Goal: Task Accomplishment & Management: Manage account settings

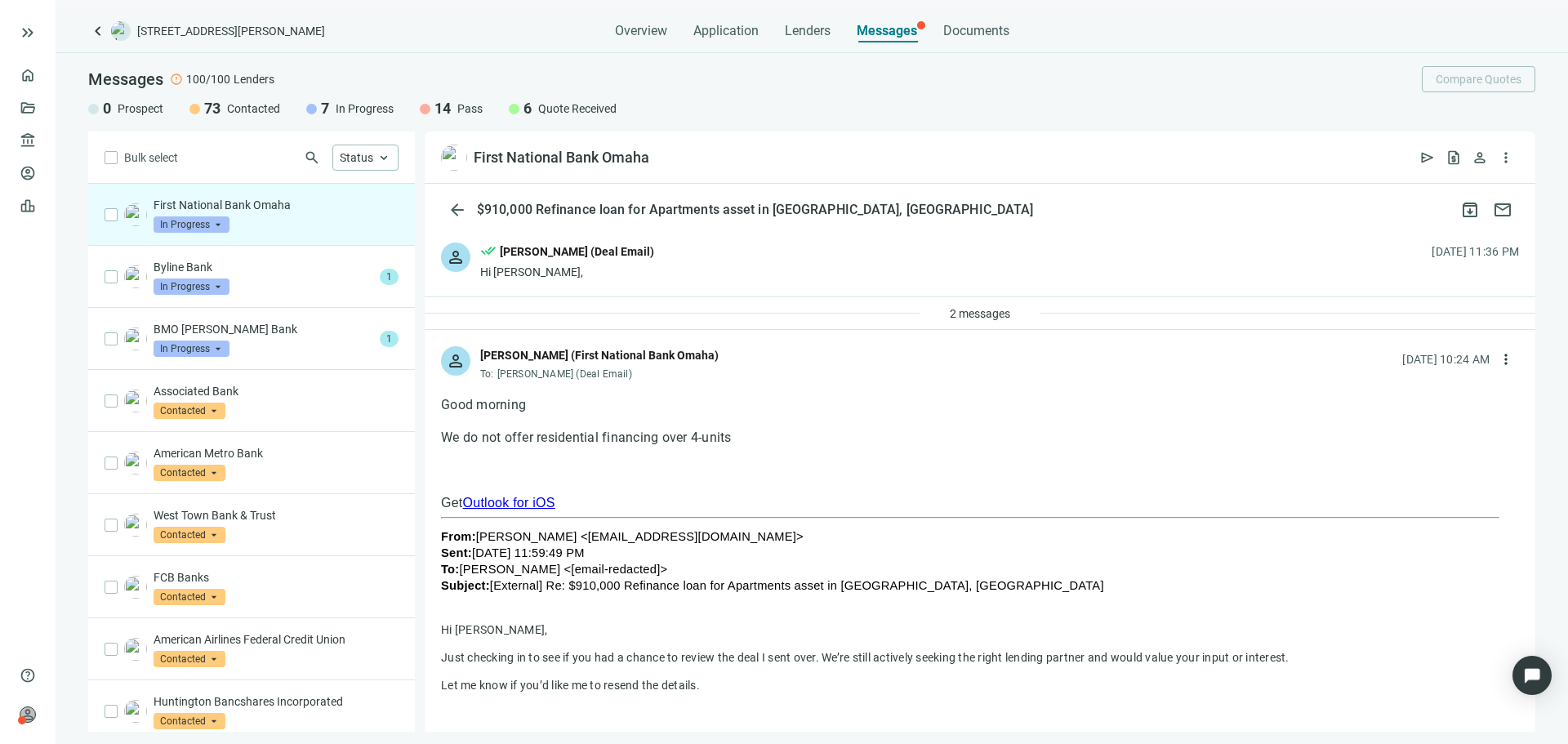
click at [201, 221] on span "In Progress" at bounding box center [192, 224] width 76 height 16
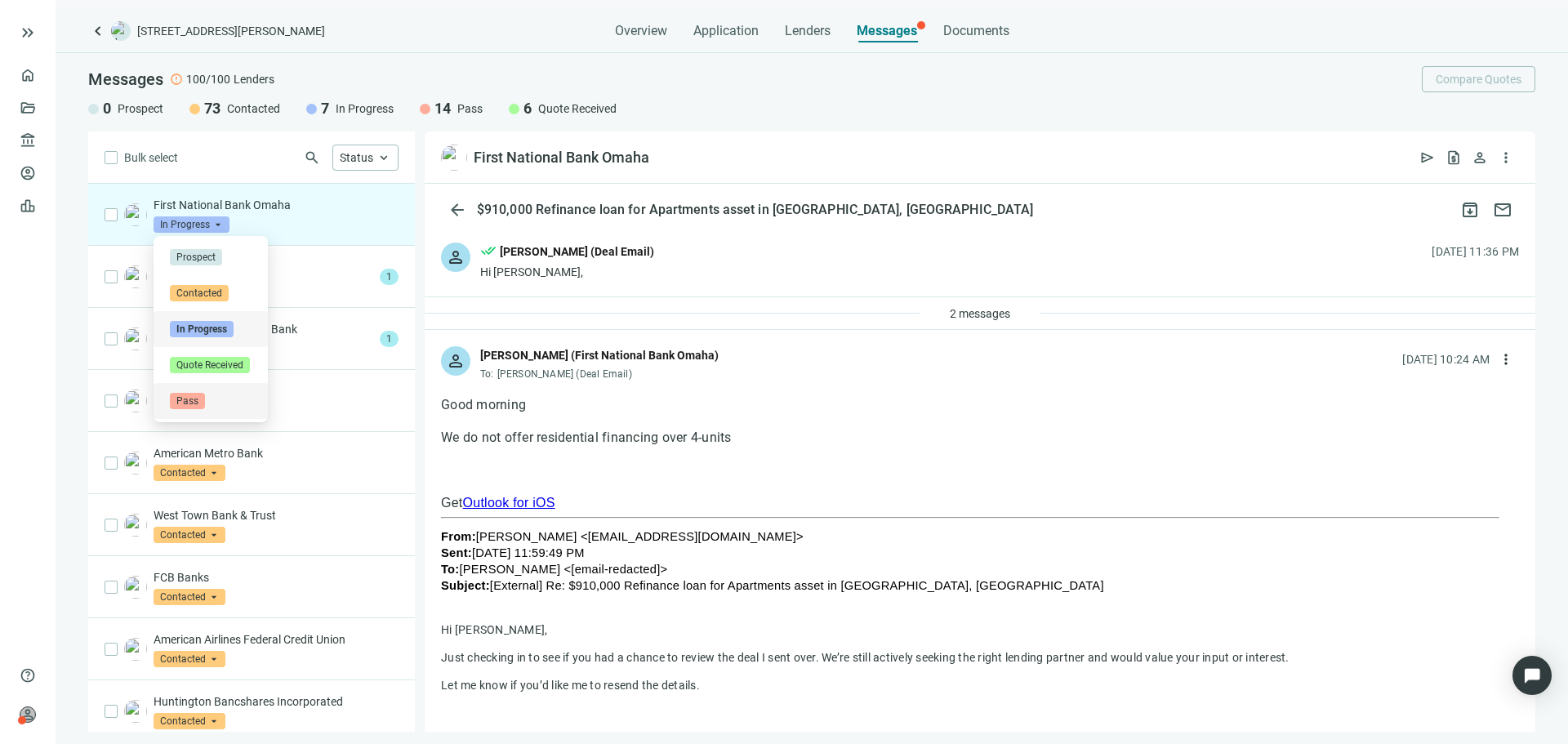
click at [229, 394] on div "Pass" at bounding box center [210, 401] width 81 height 16
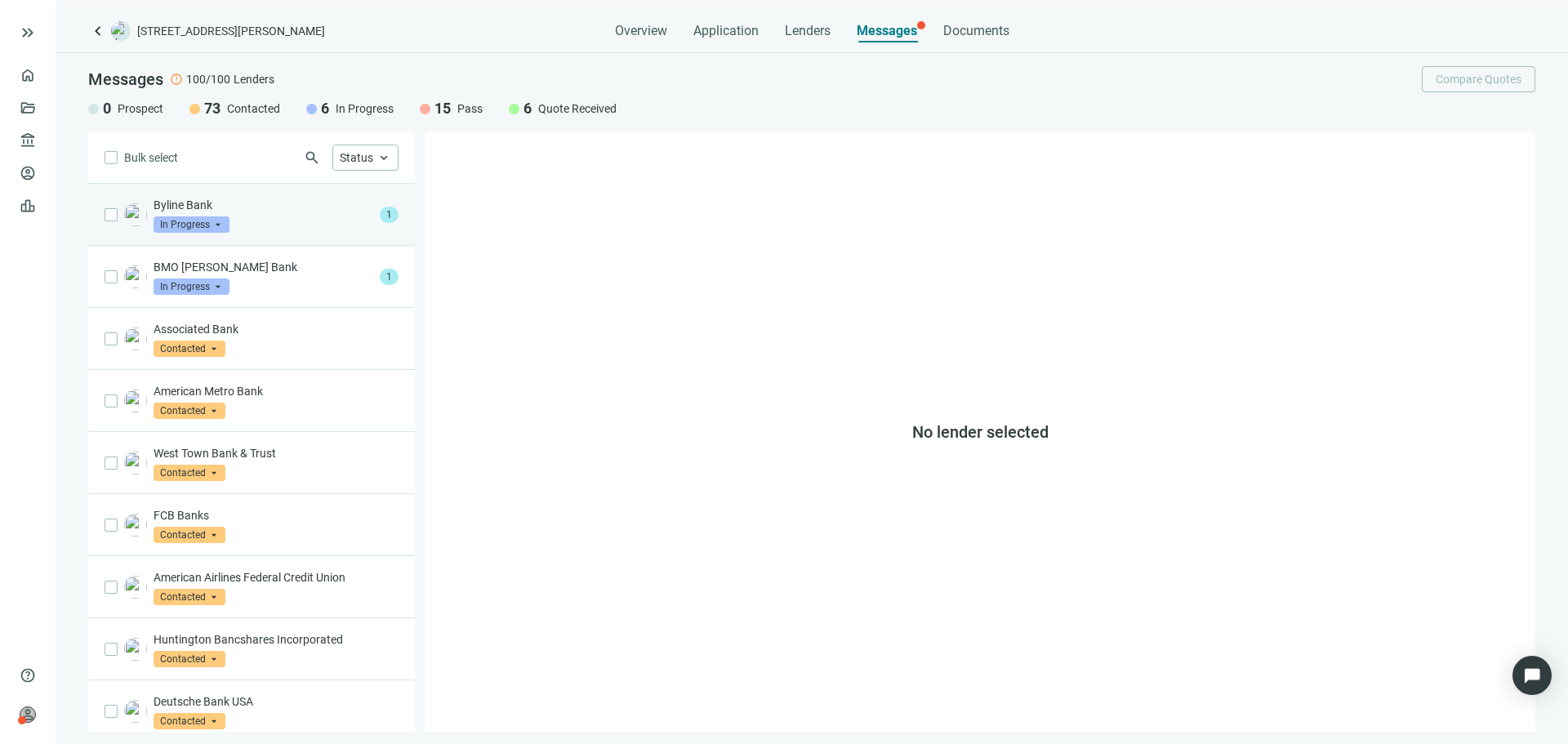
click at [285, 236] on div "Byline Bank In Progress arrow_drop_down 1" at bounding box center [252, 215] width 327 height 62
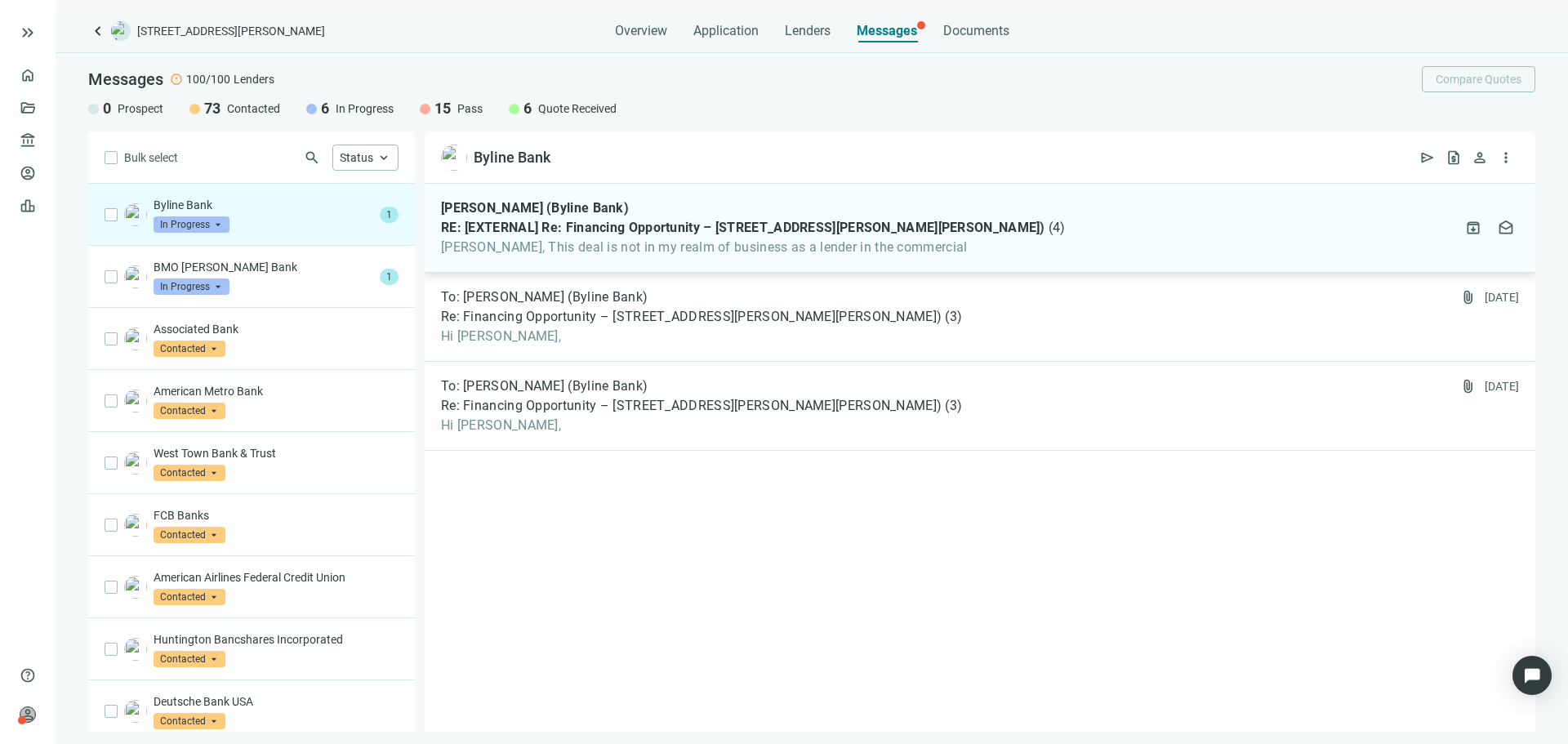
click at [504, 250] on span "[PERSON_NAME], This deal is not in my realm of business as a lender in the comm…" at bounding box center [753, 247] width 625 height 16
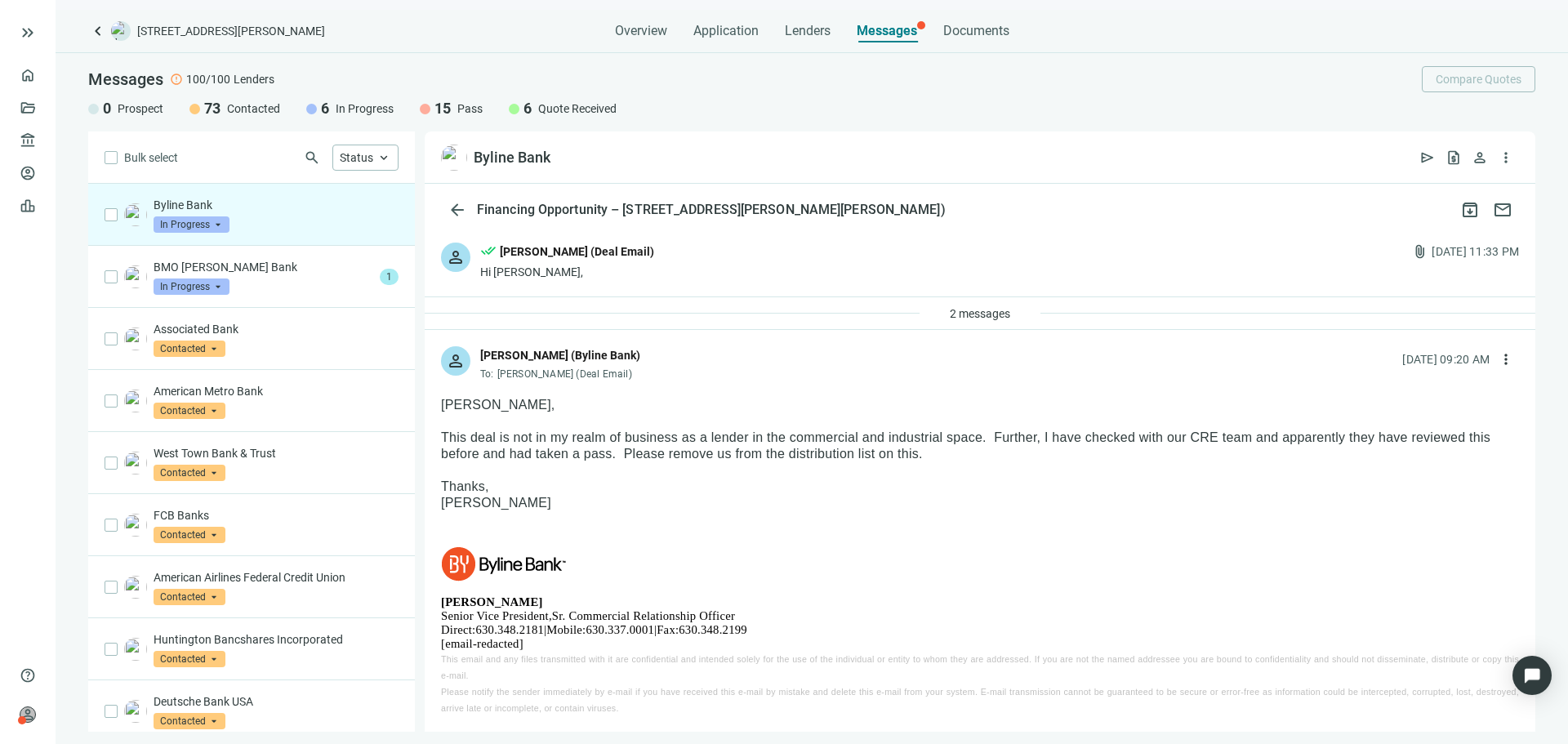
click at [191, 224] on span "In Progress" at bounding box center [192, 224] width 76 height 16
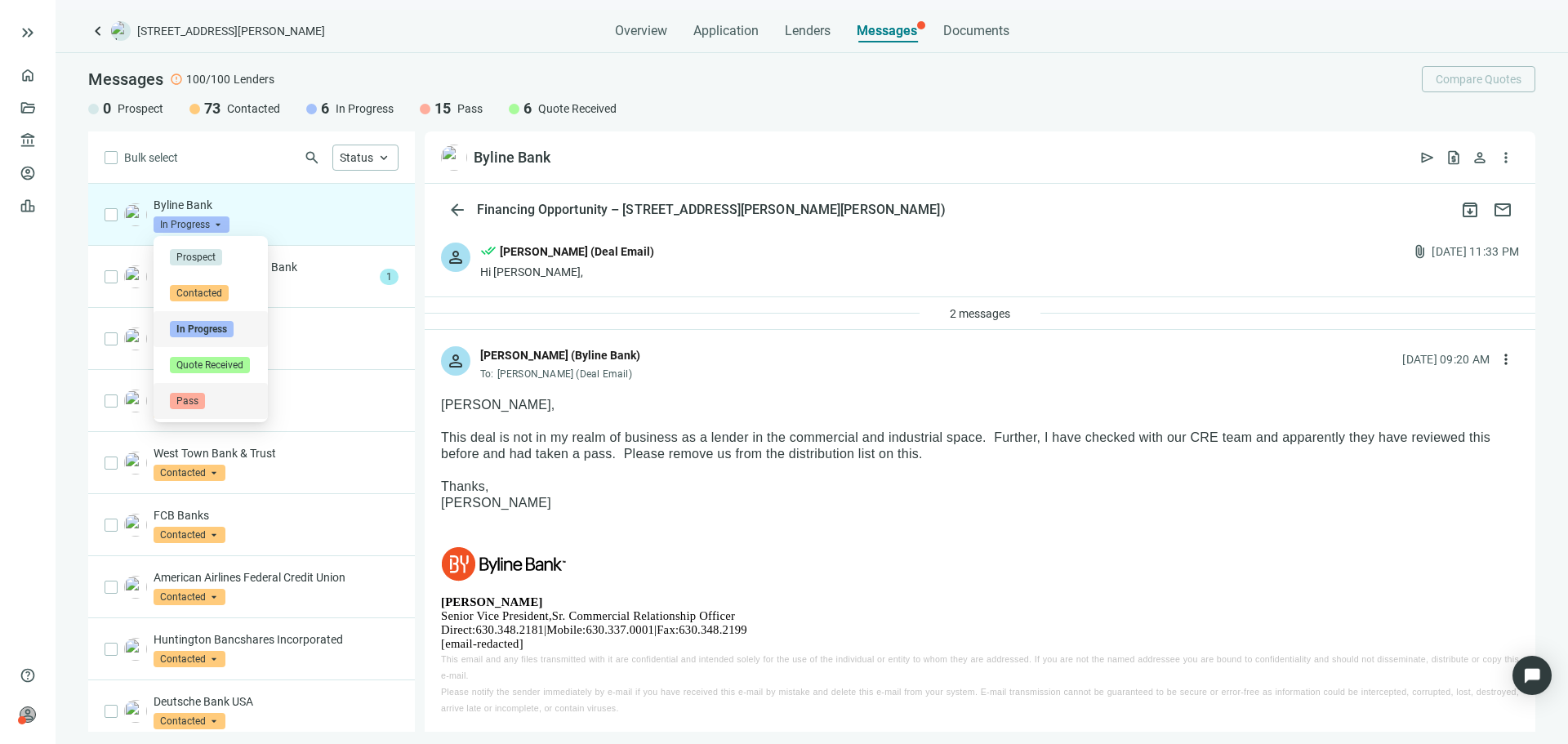
click at [224, 393] on div "Pass" at bounding box center [210, 401] width 81 height 16
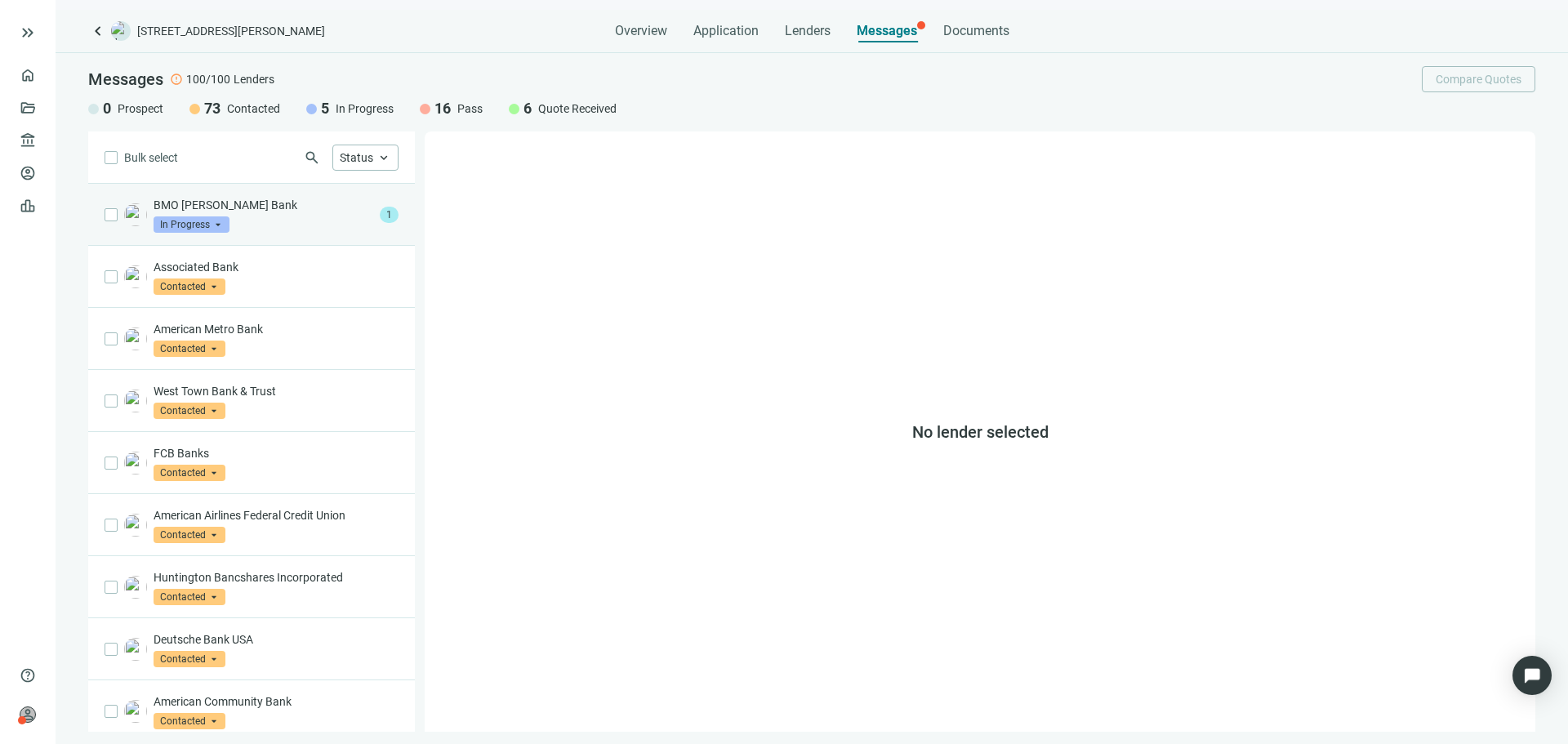
click at [235, 224] on div "BMO [PERSON_NAME] Bank In Progress arrow_drop_down" at bounding box center [263, 215] width 220 height 36
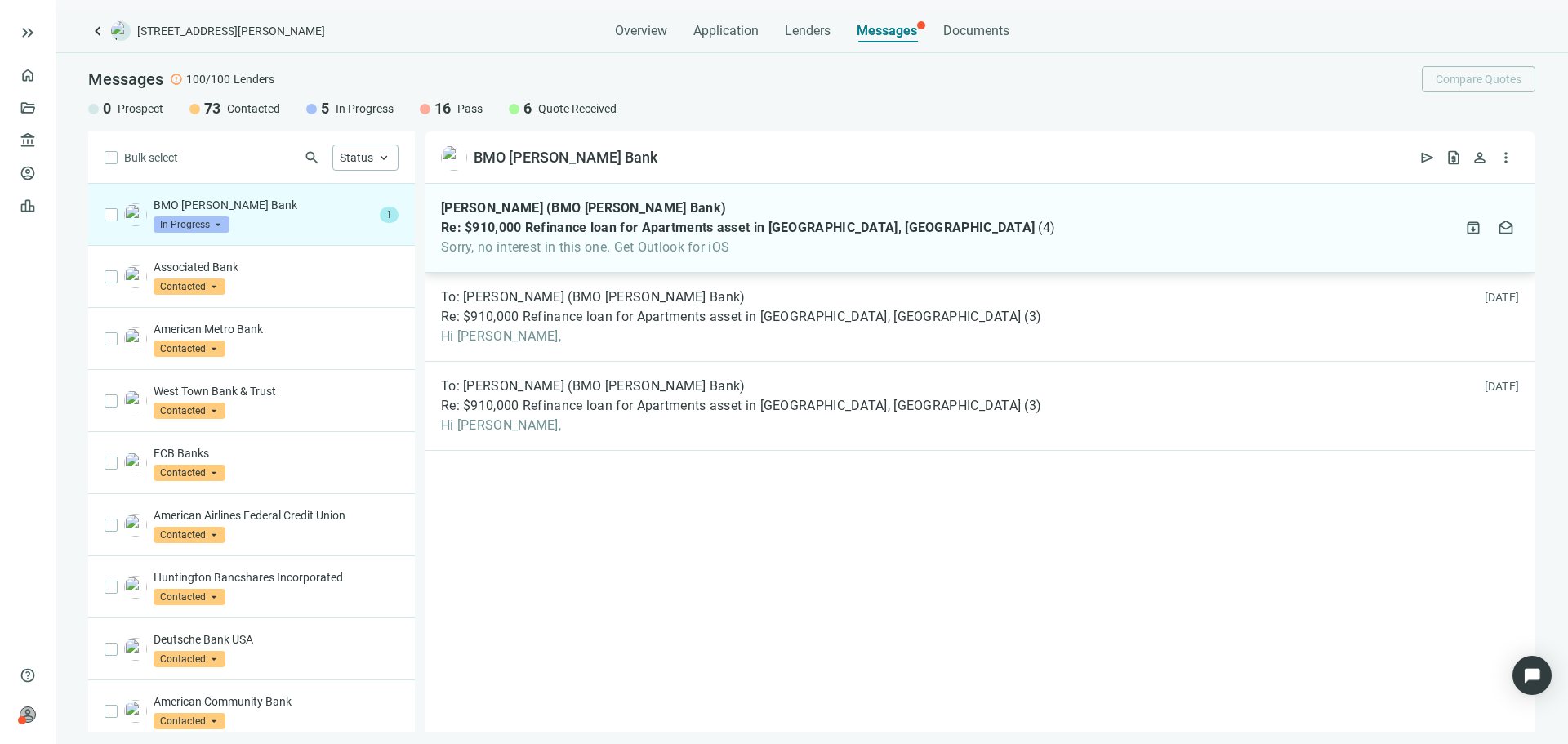
click at [565, 230] on span "Re: $910,000 Refinance loan for Apartments asset in [GEOGRAPHIC_DATA], [GEOGRAP…" at bounding box center [738, 228] width 594 height 16
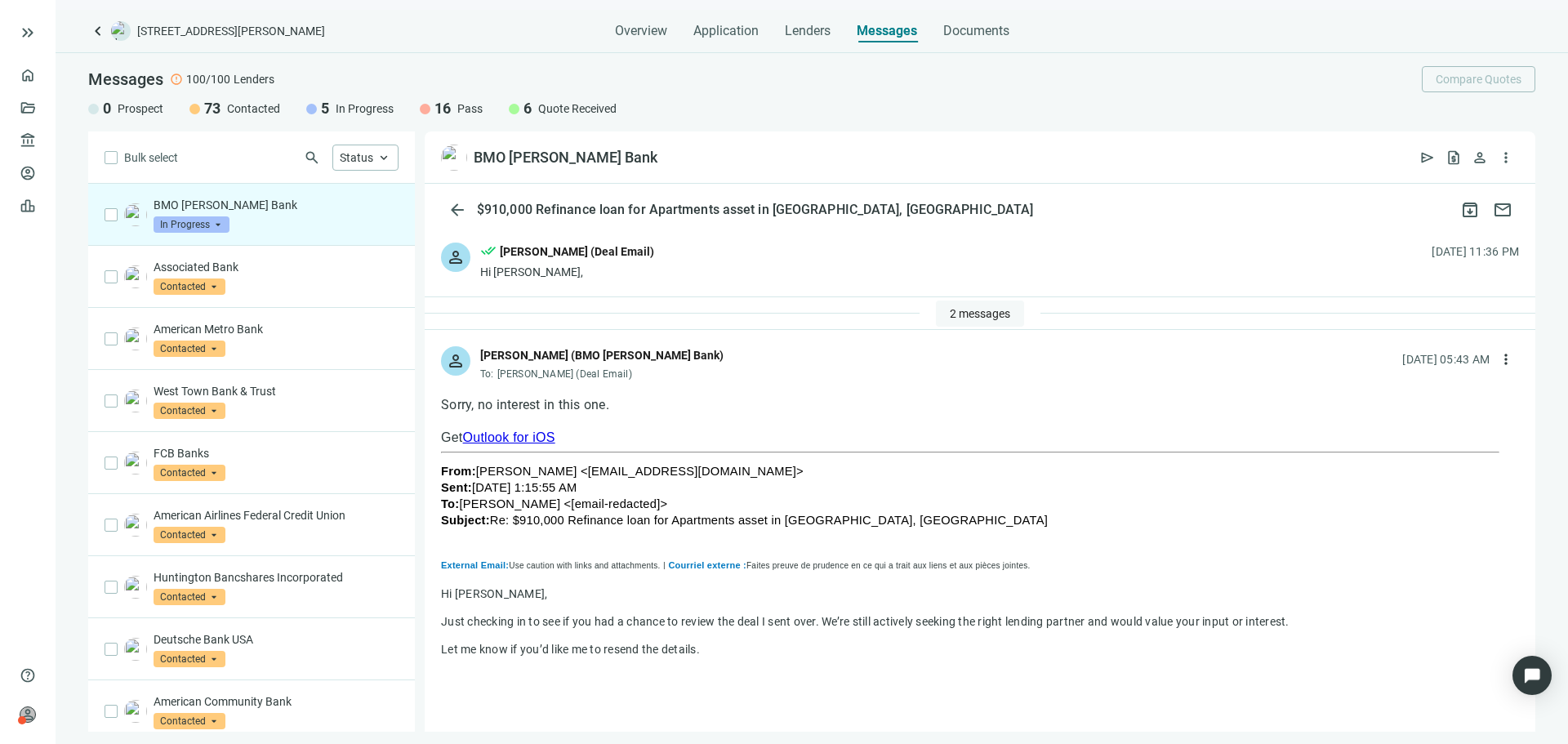
click at [961, 315] on span "2 messages" at bounding box center [980, 314] width 60 height 13
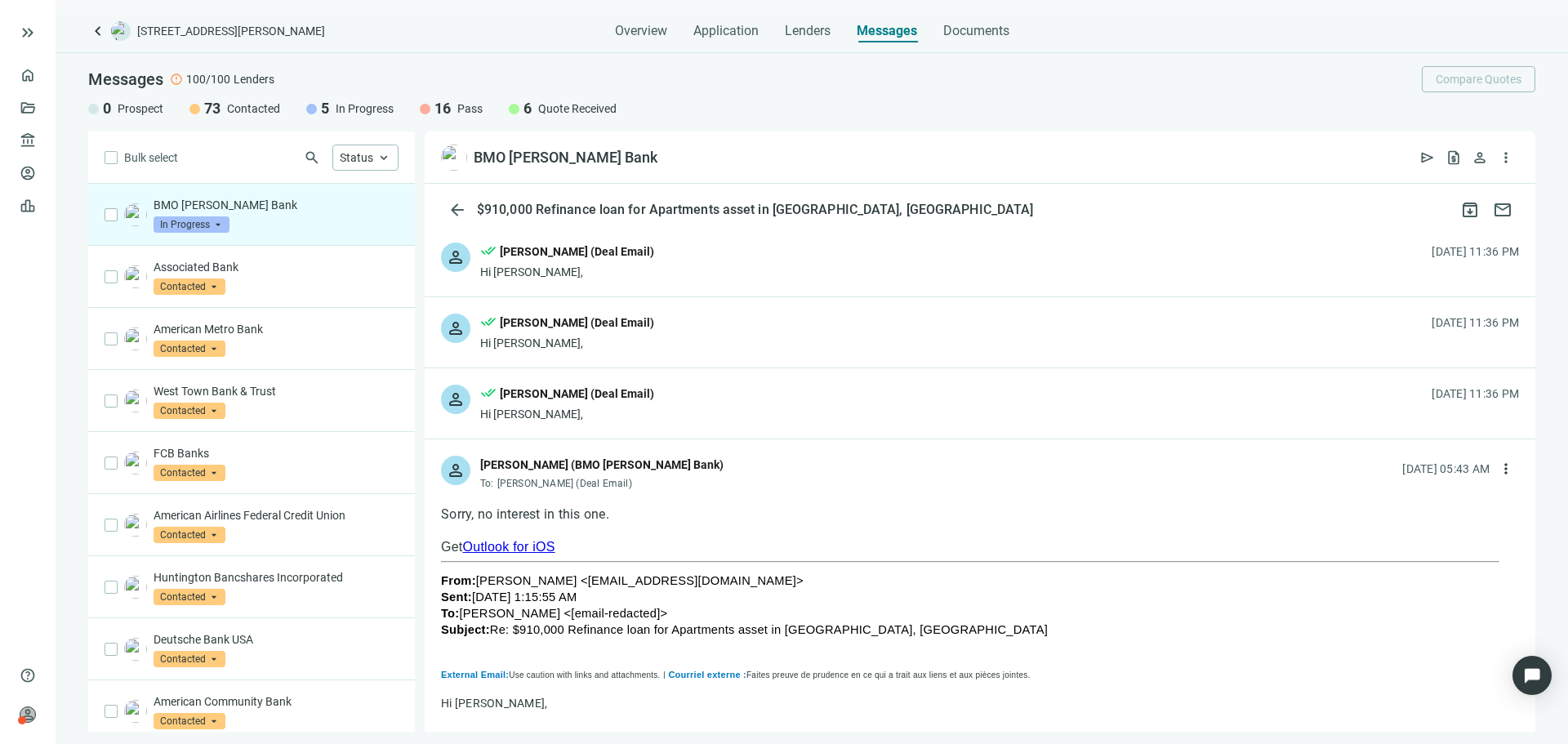
click at [191, 222] on span "In Progress" at bounding box center [192, 224] width 76 height 16
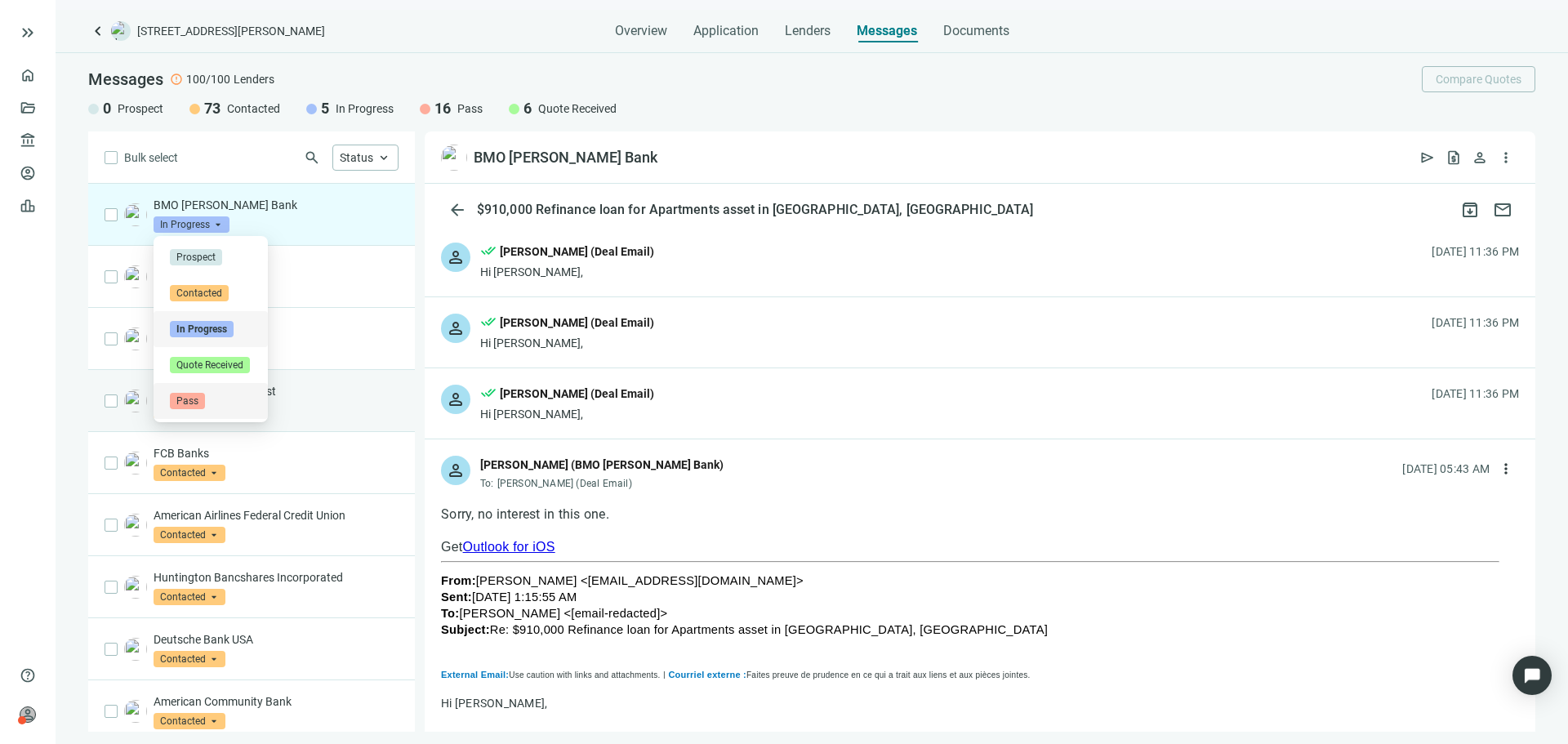
click at [227, 393] on div "Pass" at bounding box center [210, 401] width 114 height 36
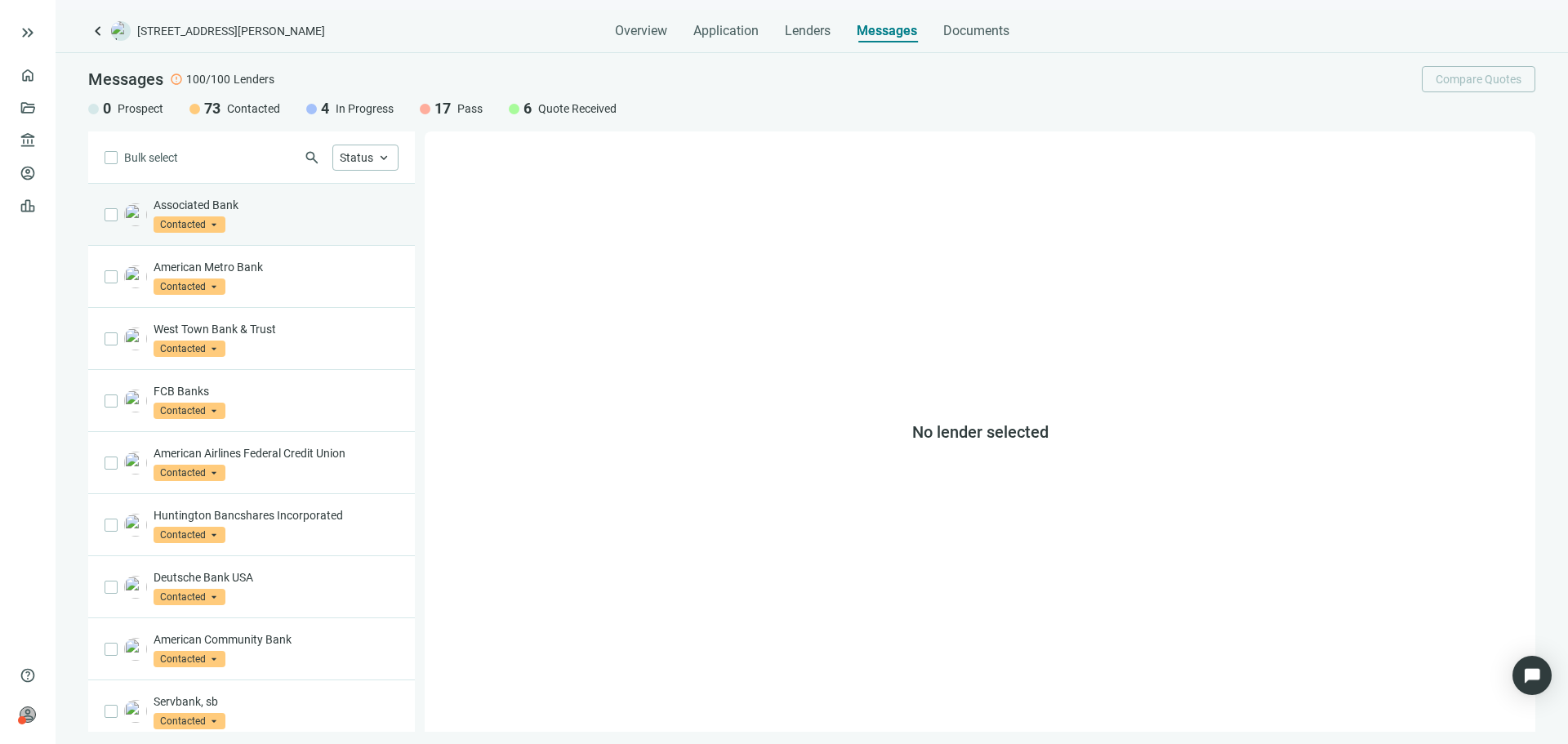
click at [352, 206] on p "Associated Bank" at bounding box center [276, 205] width 245 height 16
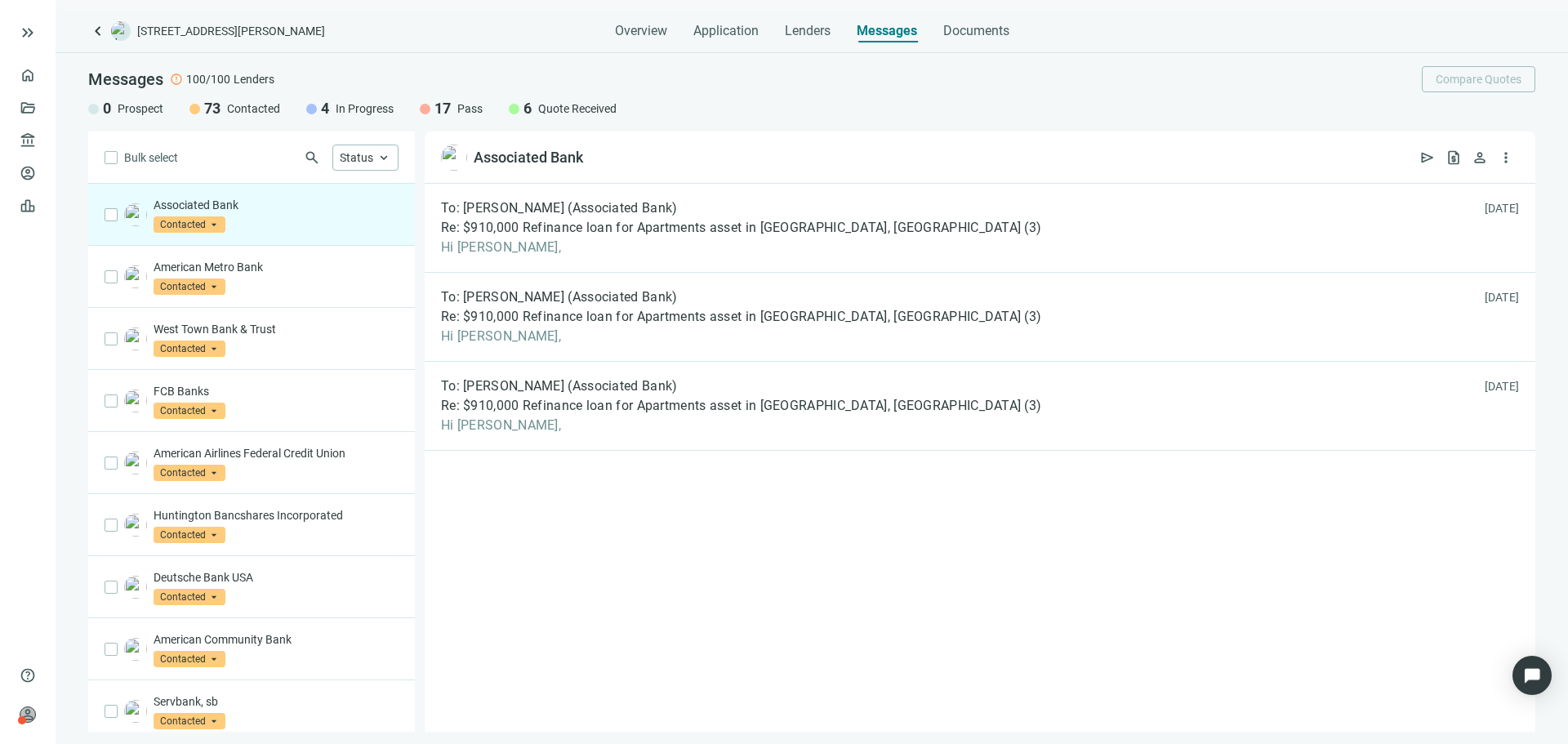
click at [682, 34] on div "Overview Application Lenders Messages Documents" at bounding box center [812, 26] width 394 height 33
click at [656, 36] on span "Overview" at bounding box center [640, 31] width 52 height 16
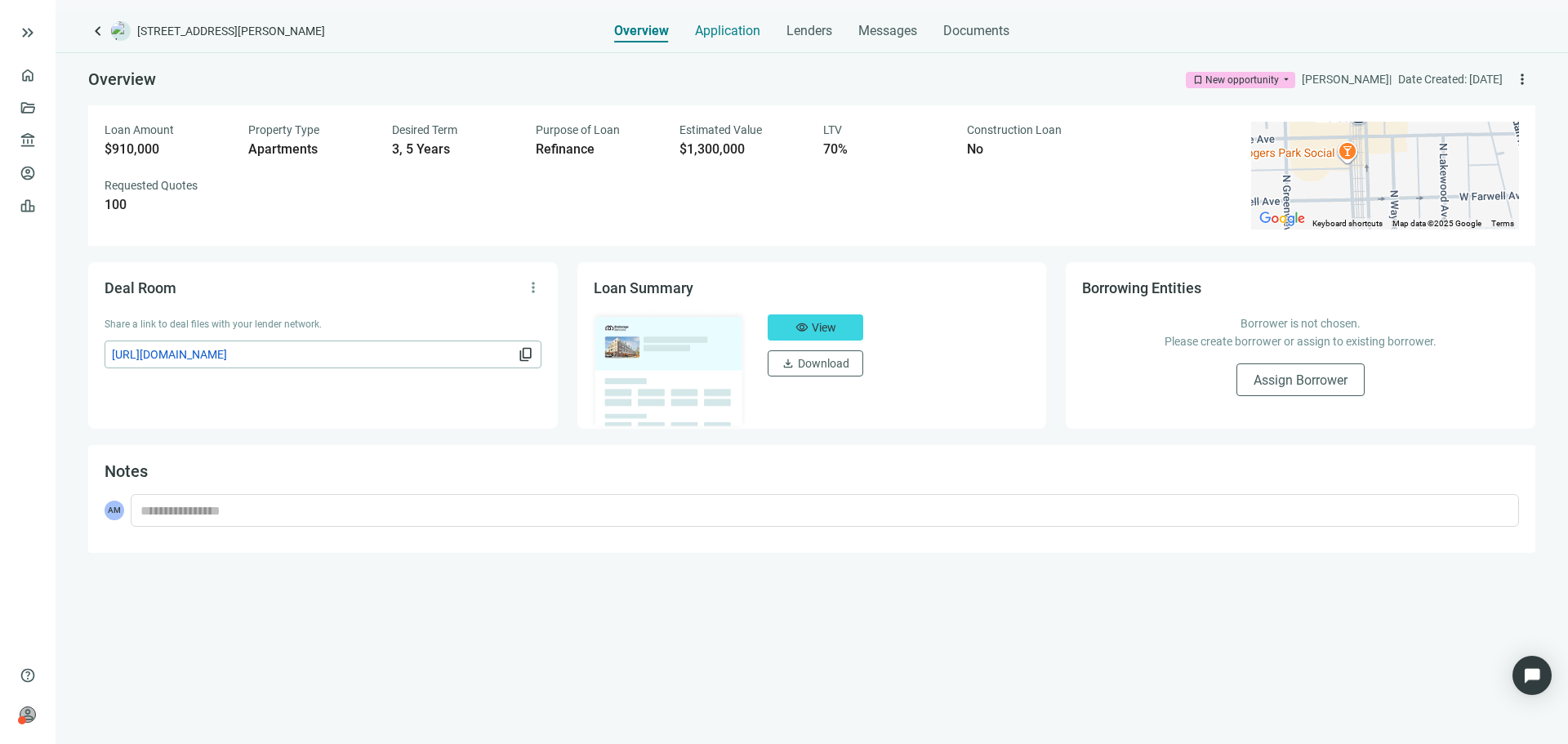
click at [725, 30] on span "Application" at bounding box center [728, 31] width 65 height 16
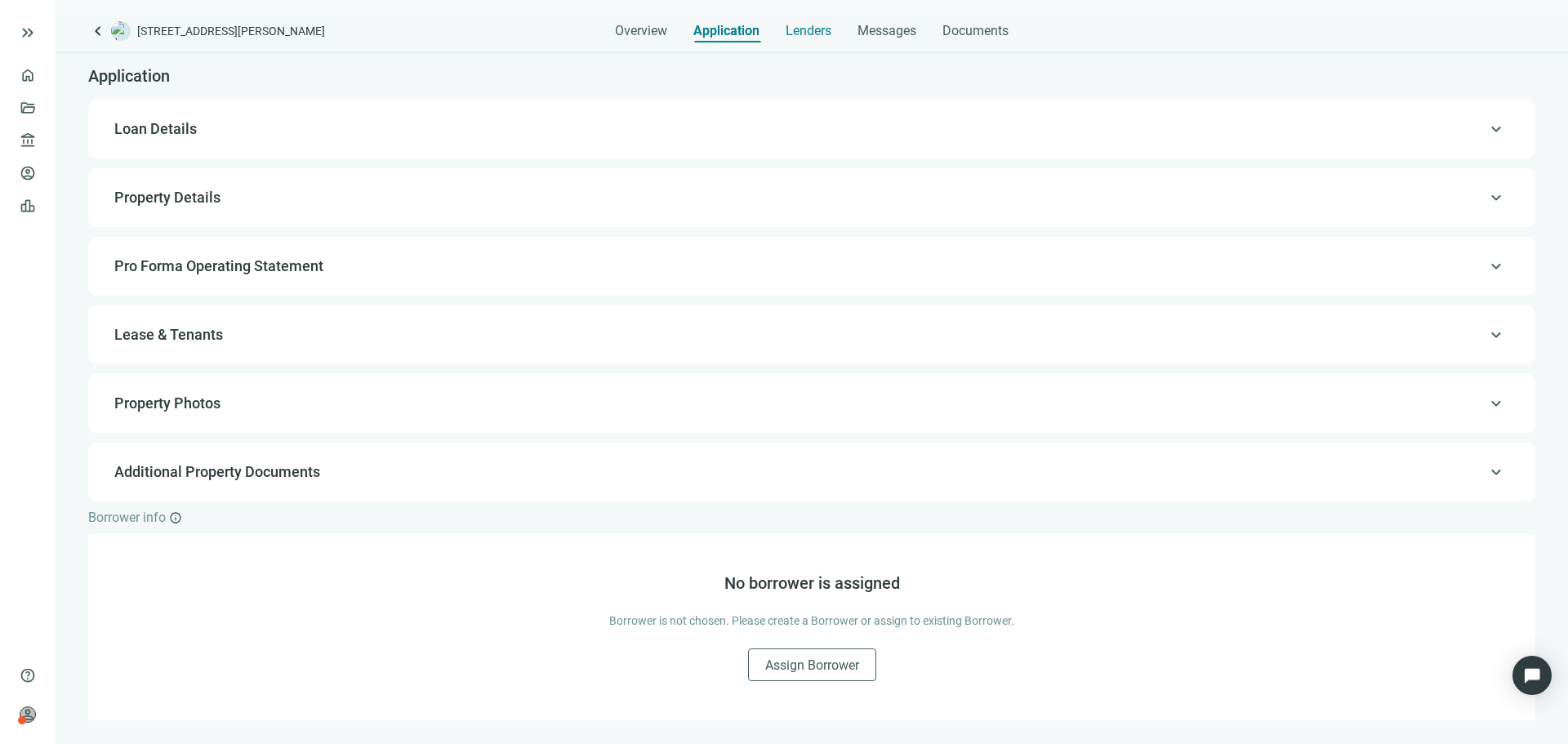
click at [826, 34] on span "Lenders" at bounding box center [808, 31] width 46 height 16
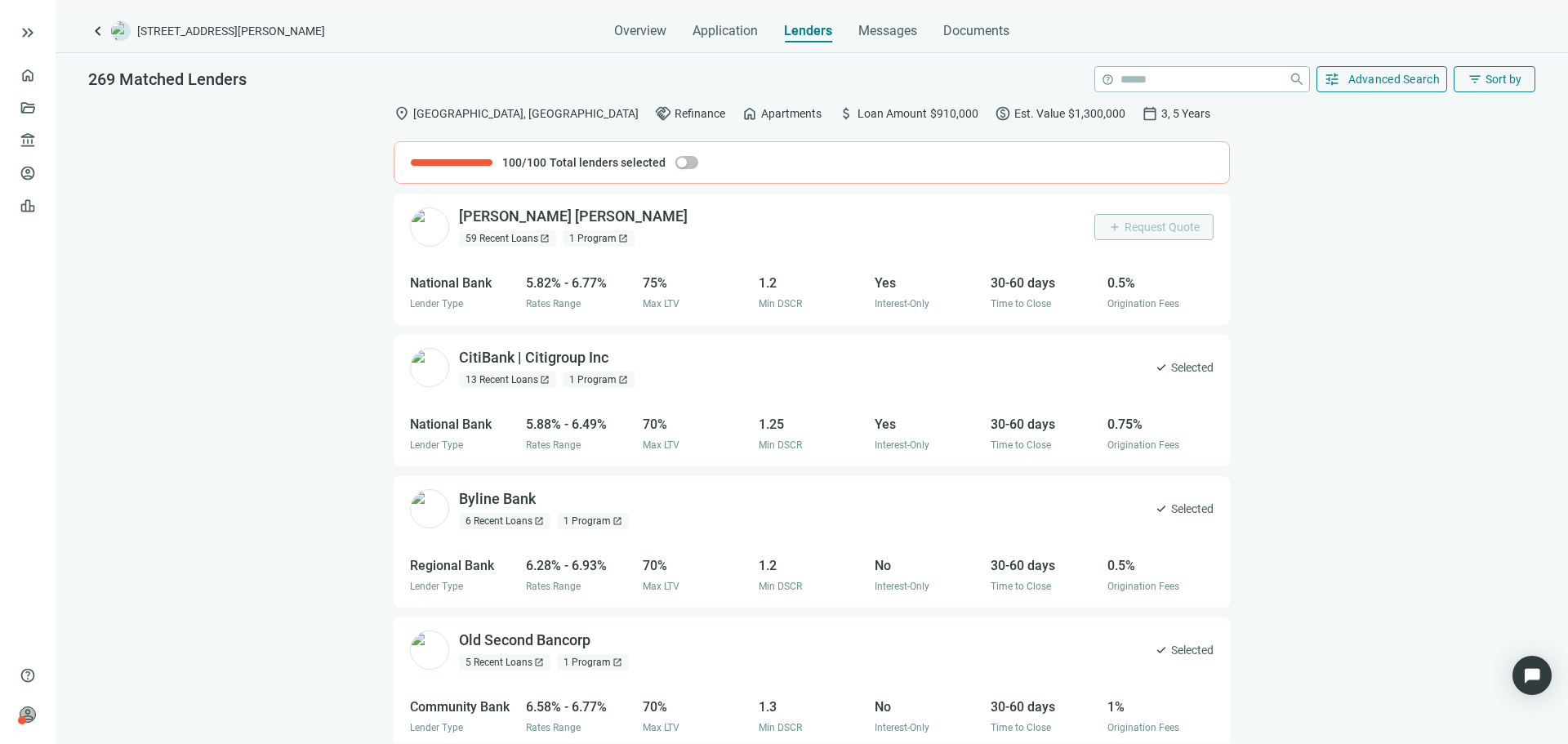
click at [100, 40] on span "keyboard_arrow_left" at bounding box center [98, 31] width 19 height 19
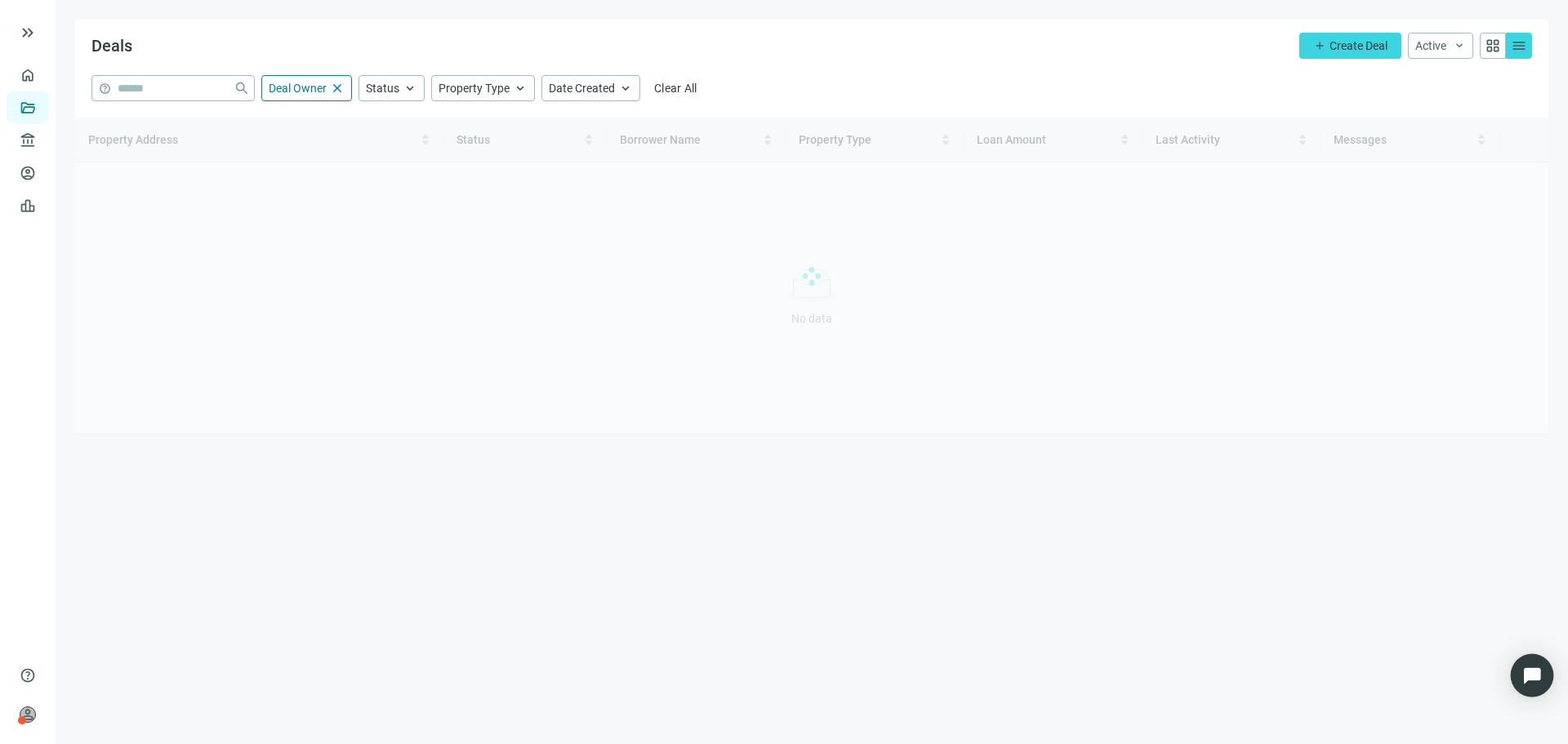
click at [1539, 670] on img "Open Intercom Messenger" at bounding box center [1532, 675] width 21 height 21
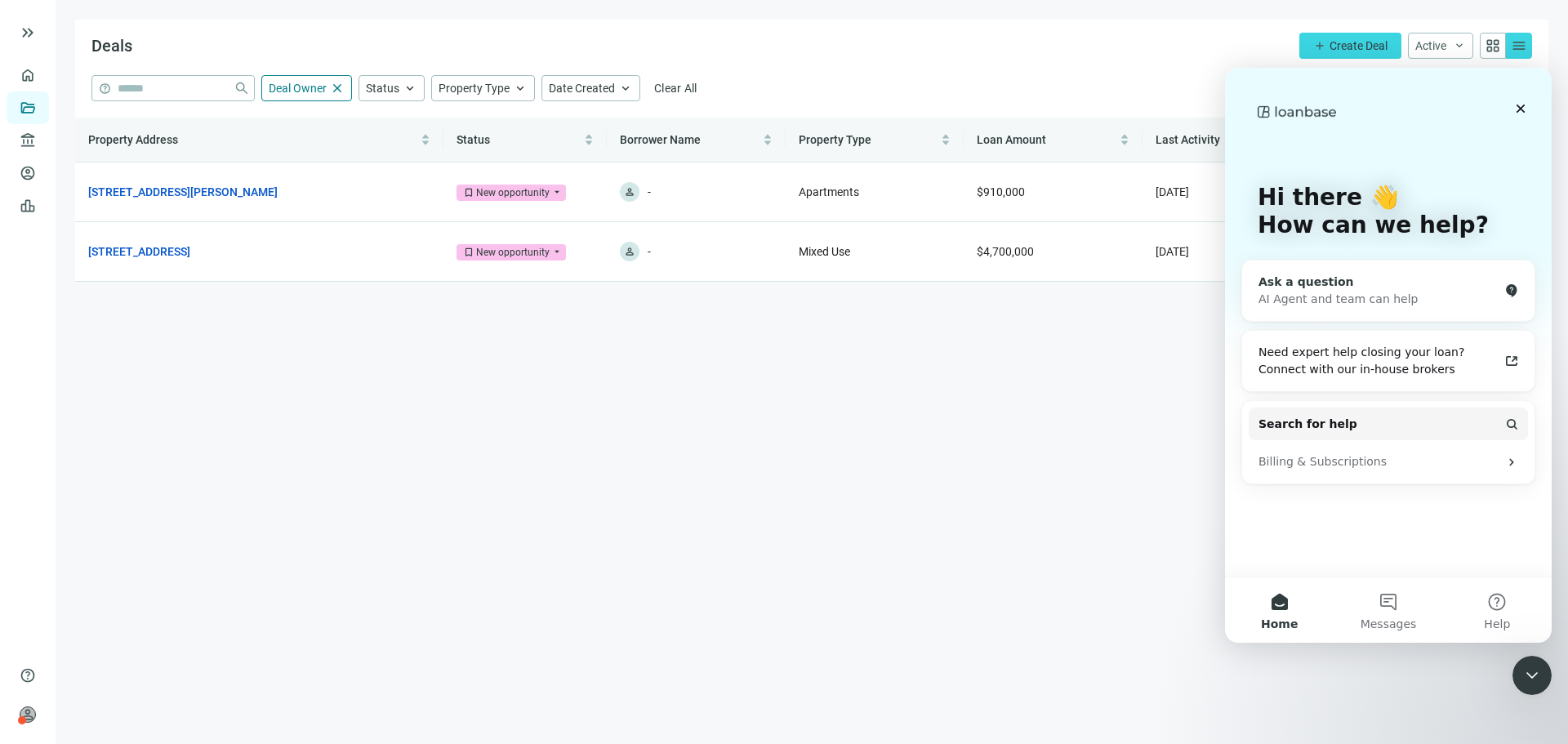
click at [1334, 300] on div "AI Agent and team can help" at bounding box center [1378, 299] width 240 height 17
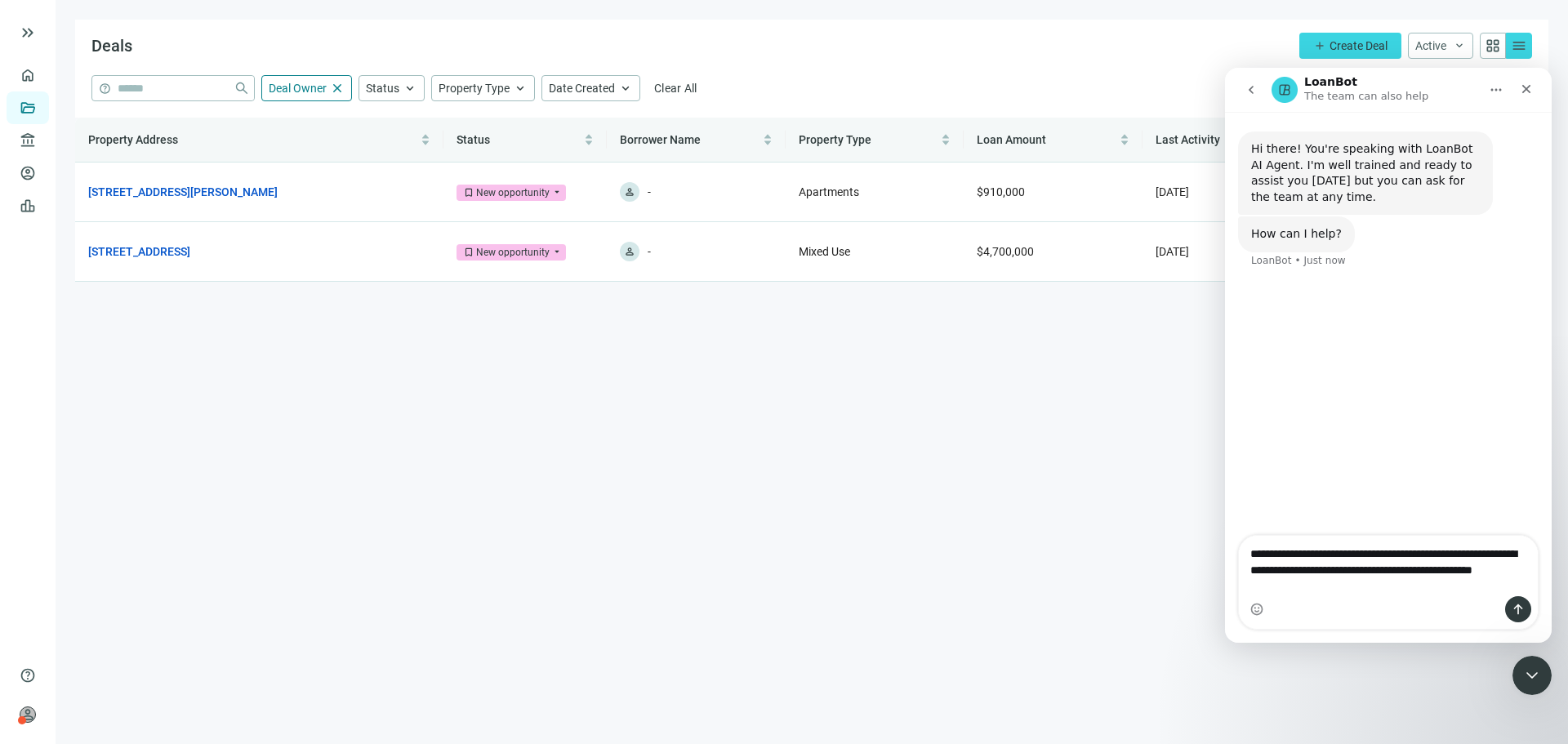
type textarea "**********"
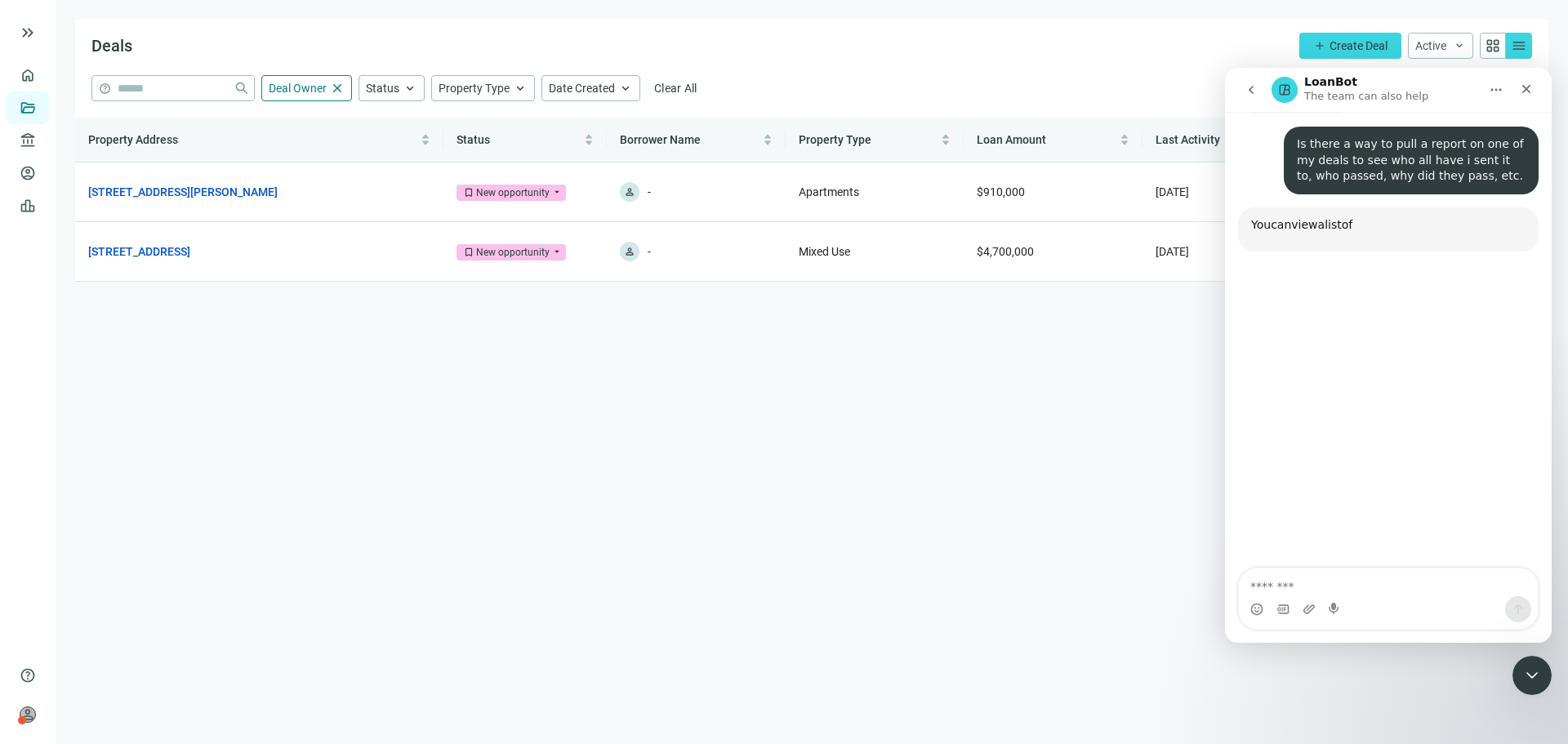
scroll to position [157, 0]
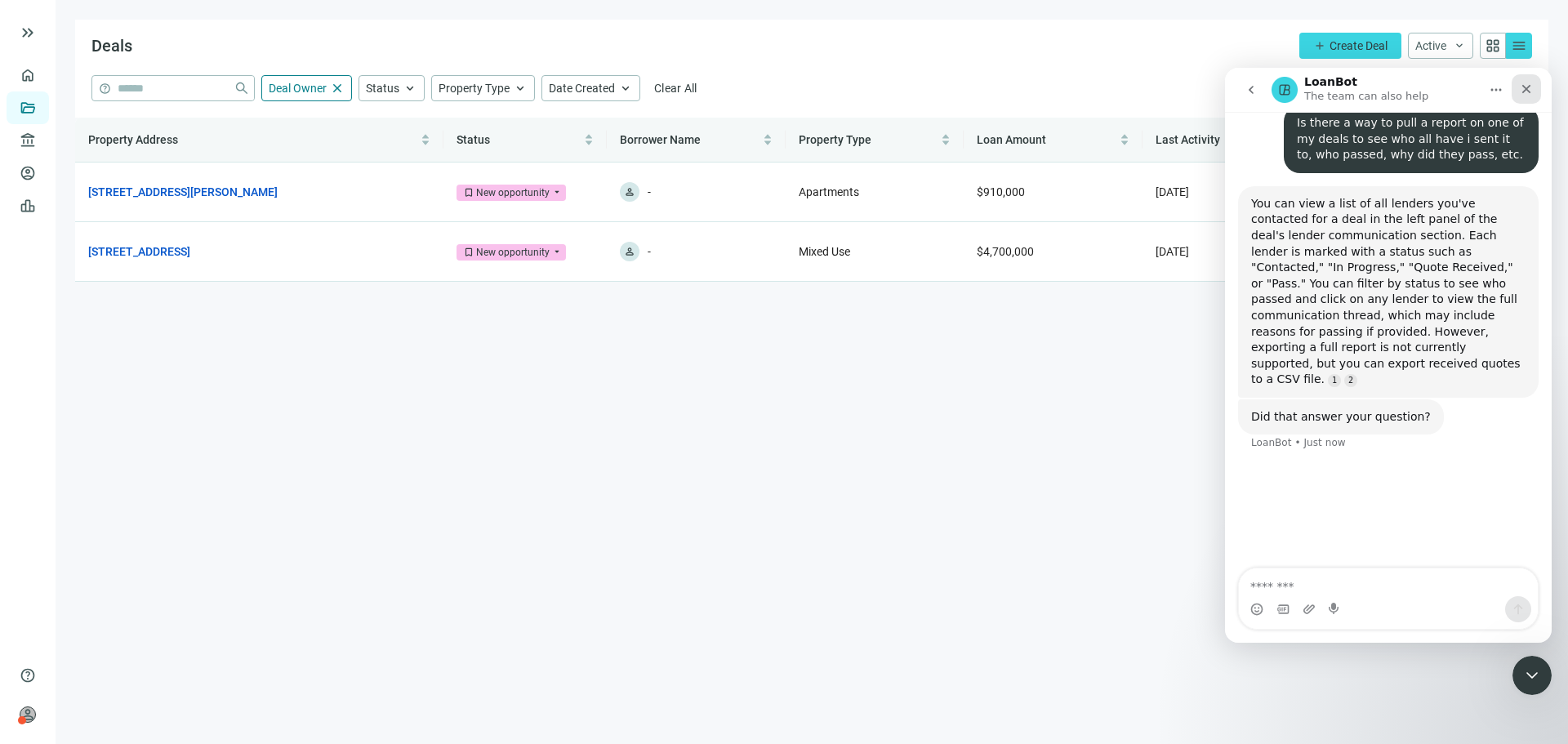
click at [1528, 86] on icon "Close" at bounding box center [1526, 88] width 13 height 13
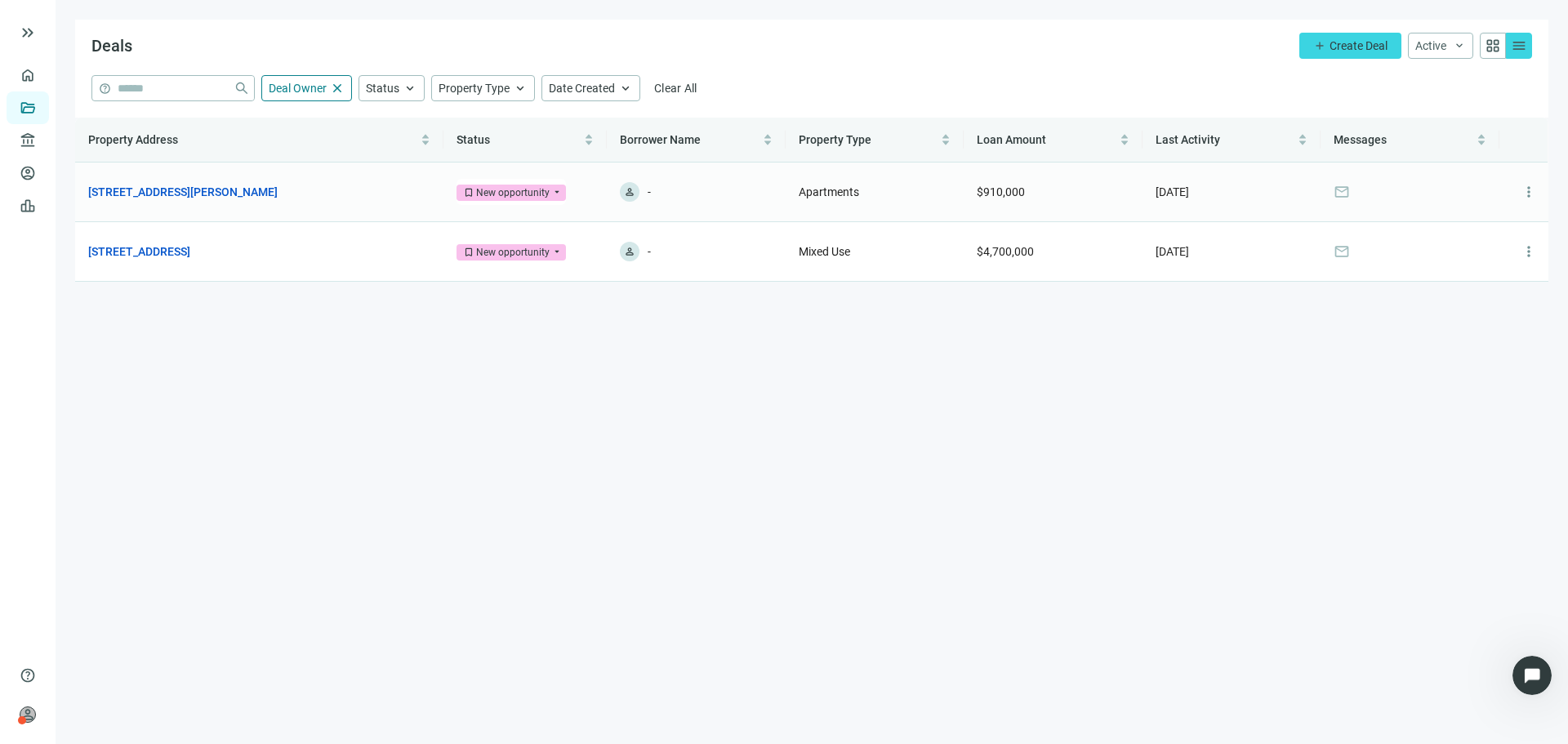
scroll to position [28, 0]
click at [276, 265] on td "[STREET_ADDRESS] open_in_new" at bounding box center [259, 251] width 368 height 59
click at [190, 253] on link "[STREET_ADDRESS]" at bounding box center [140, 252] width 102 height 18
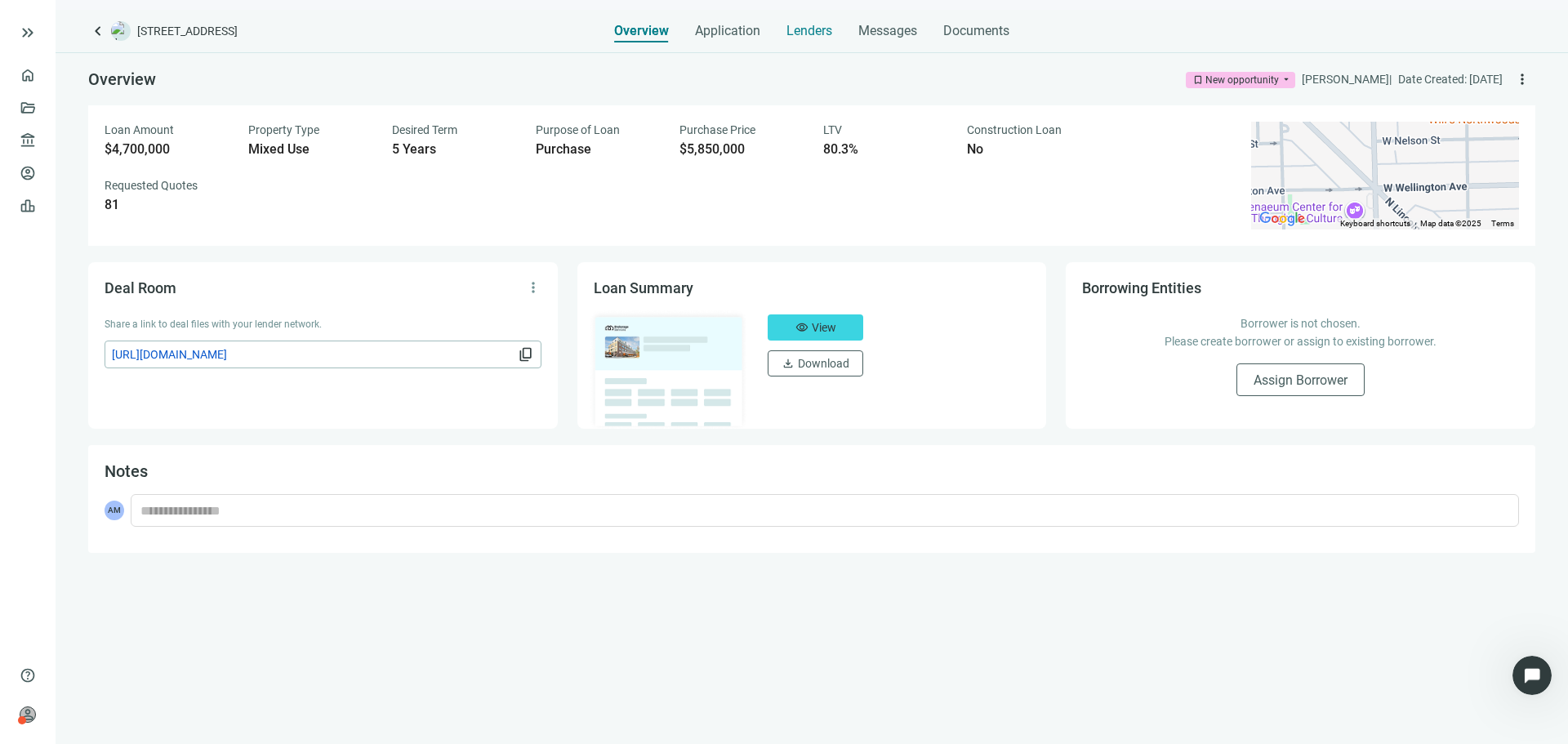
click at [812, 36] on span "Lenders" at bounding box center [809, 31] width 46 height 16
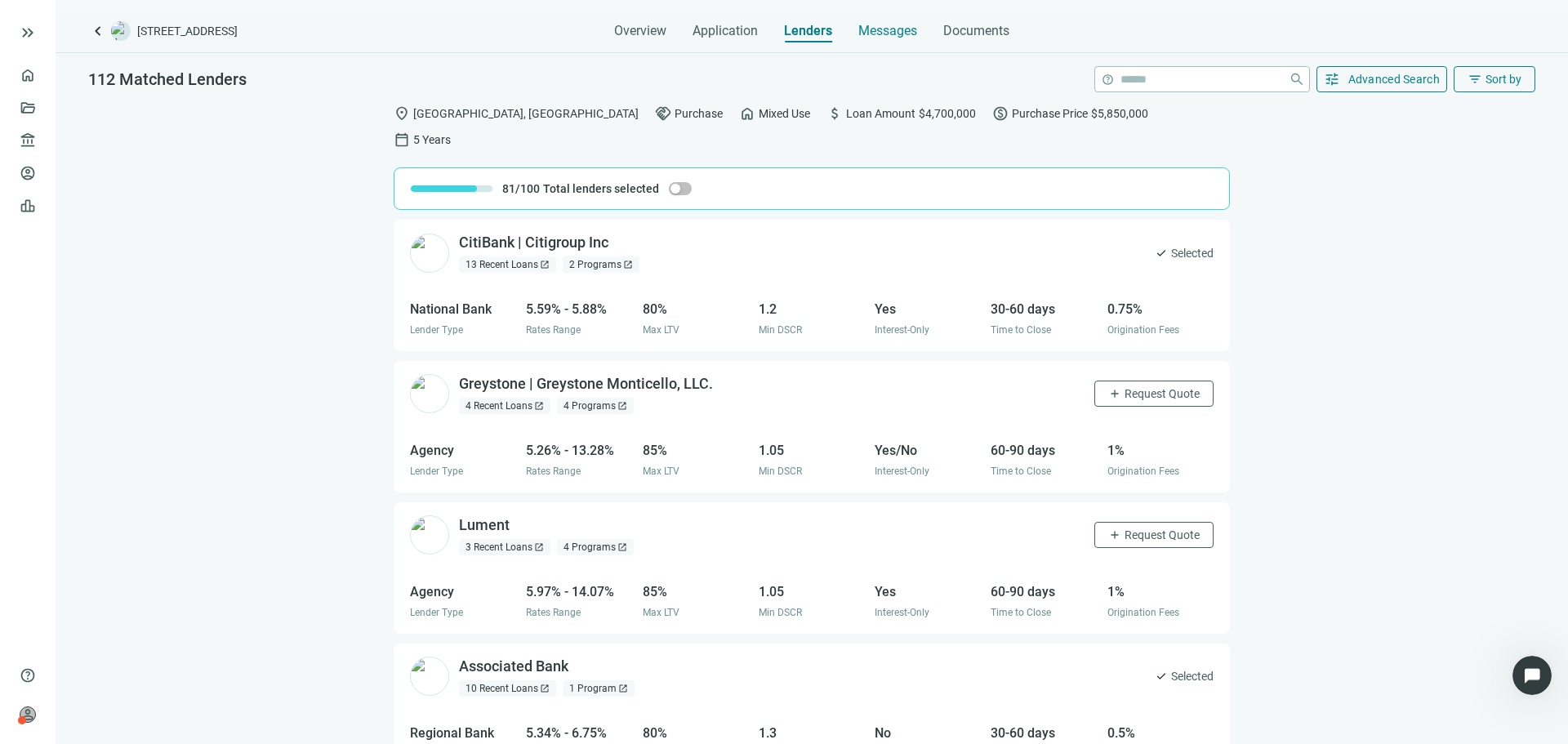
click at [888, 28] on span "Messages" at bounding box center [888, 31] width 59 height 16
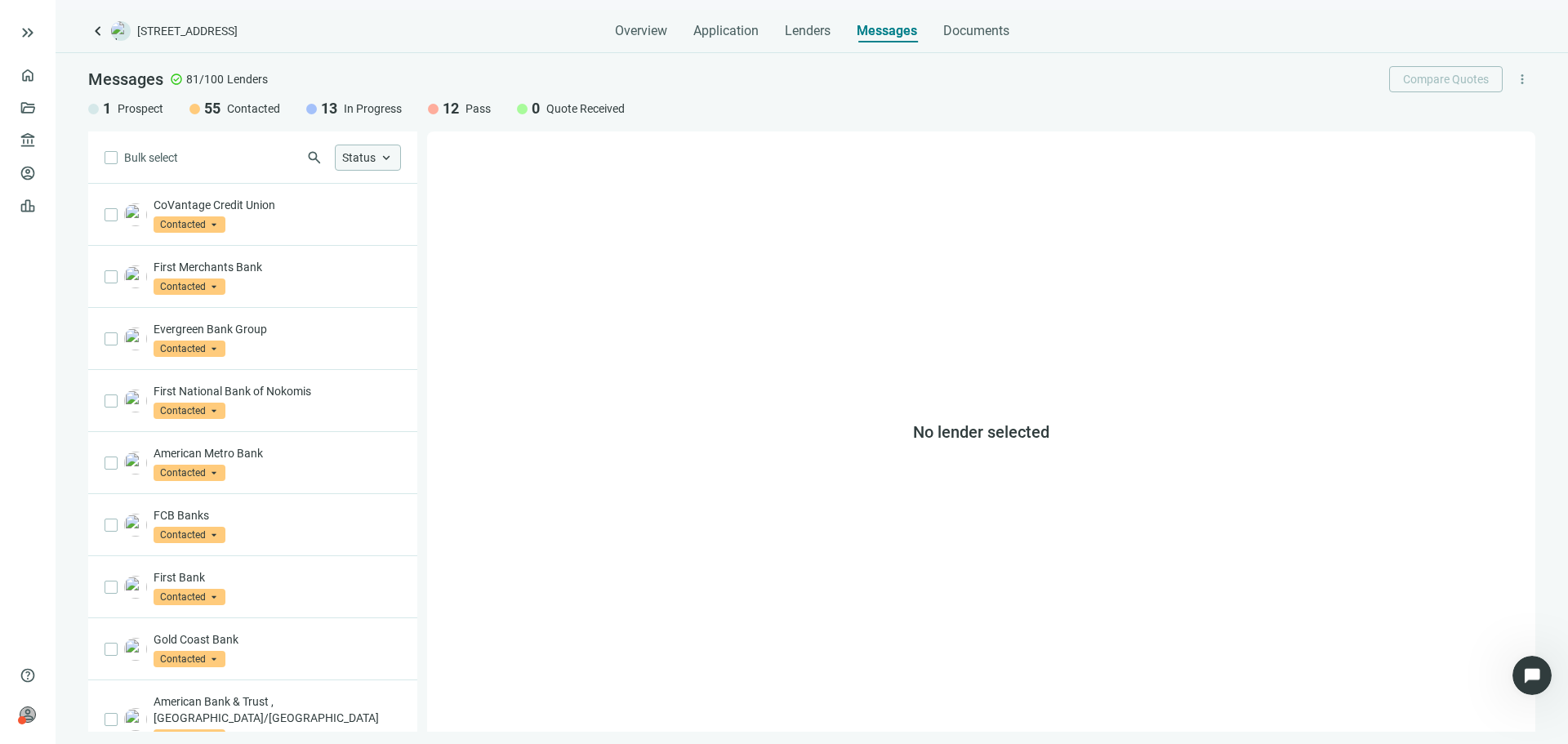
click at [357, 156] on span "Status" at bounding box center [359, 157] width 34 height 13
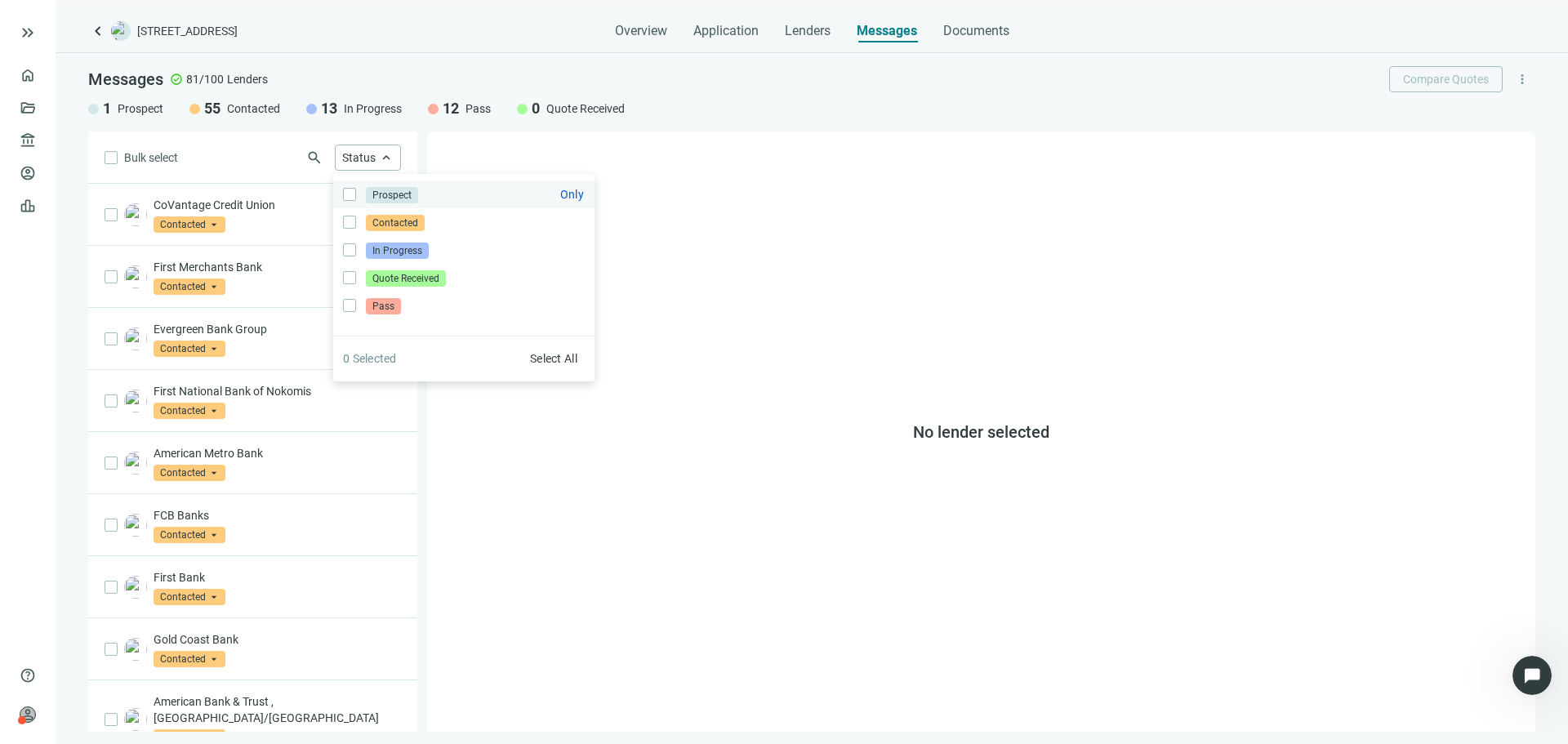
click at [371, 185] on label "Prospect Only" at bounding box center [464, 194] width 261 height 27
drag, startPoint x: 609, startPoint y: 150, endPoint x: 584, endPoint y: 160, distance: 26.9
click at [610, 149] on div "No lender selected" at bounding box center [981, 431] width 1108 height 600
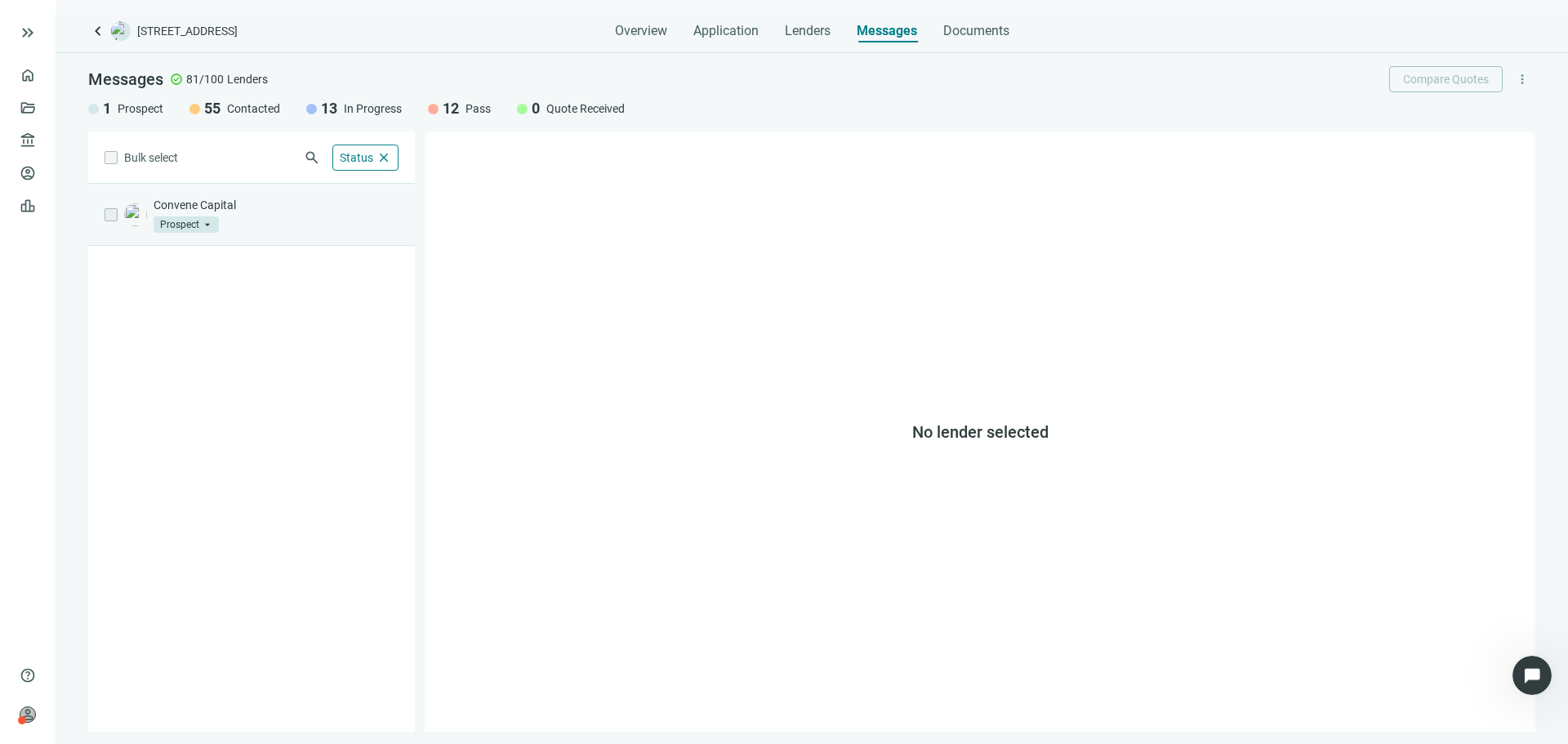
click at [300, 210] on p "Convene Capital" at bounding box center [276, 205] width 245 height 16
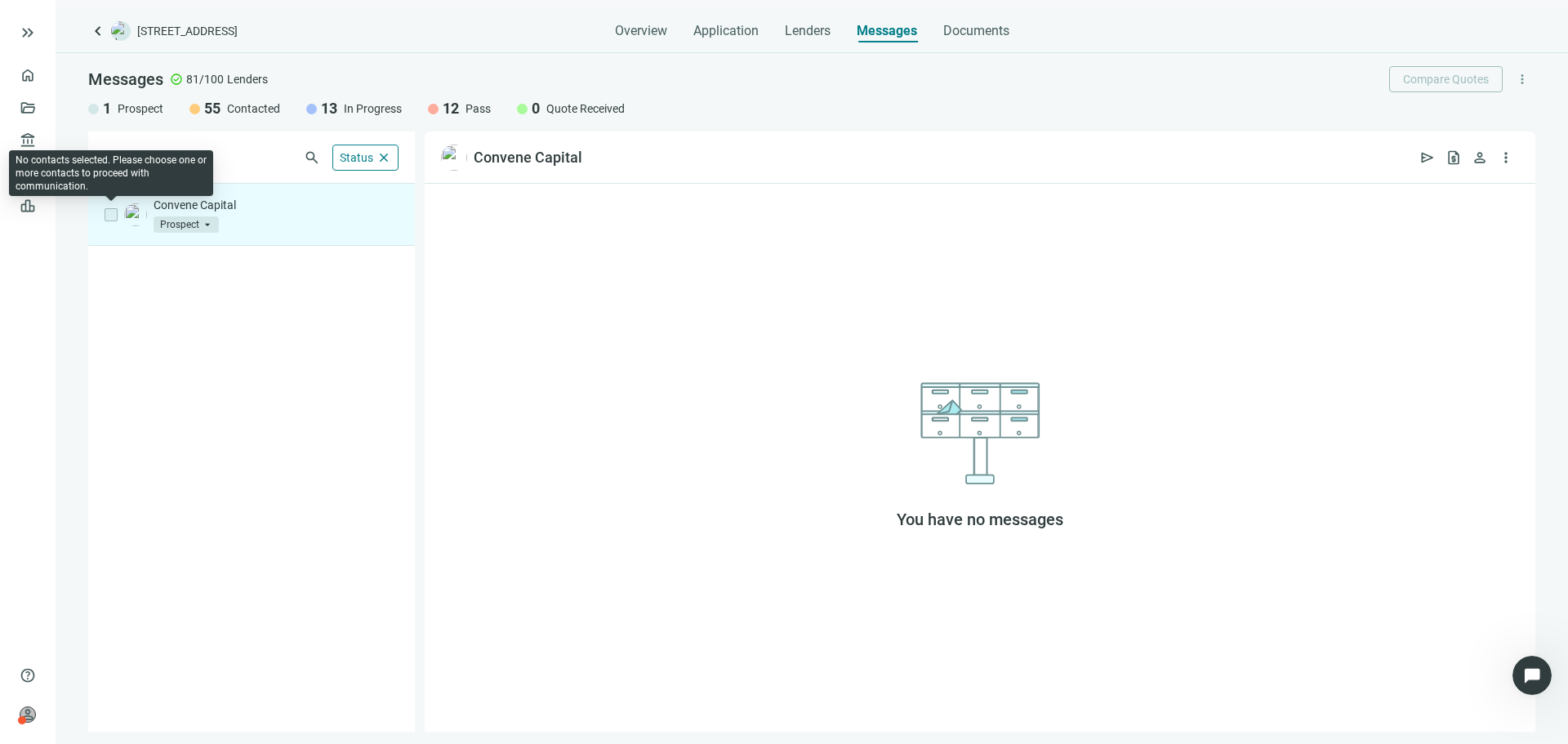
click at [109, 213] on label at bounding box center [110, 215] width 13 height 18
click at [113, 216] on label at bounding box center [110, 215] width 13 height 18
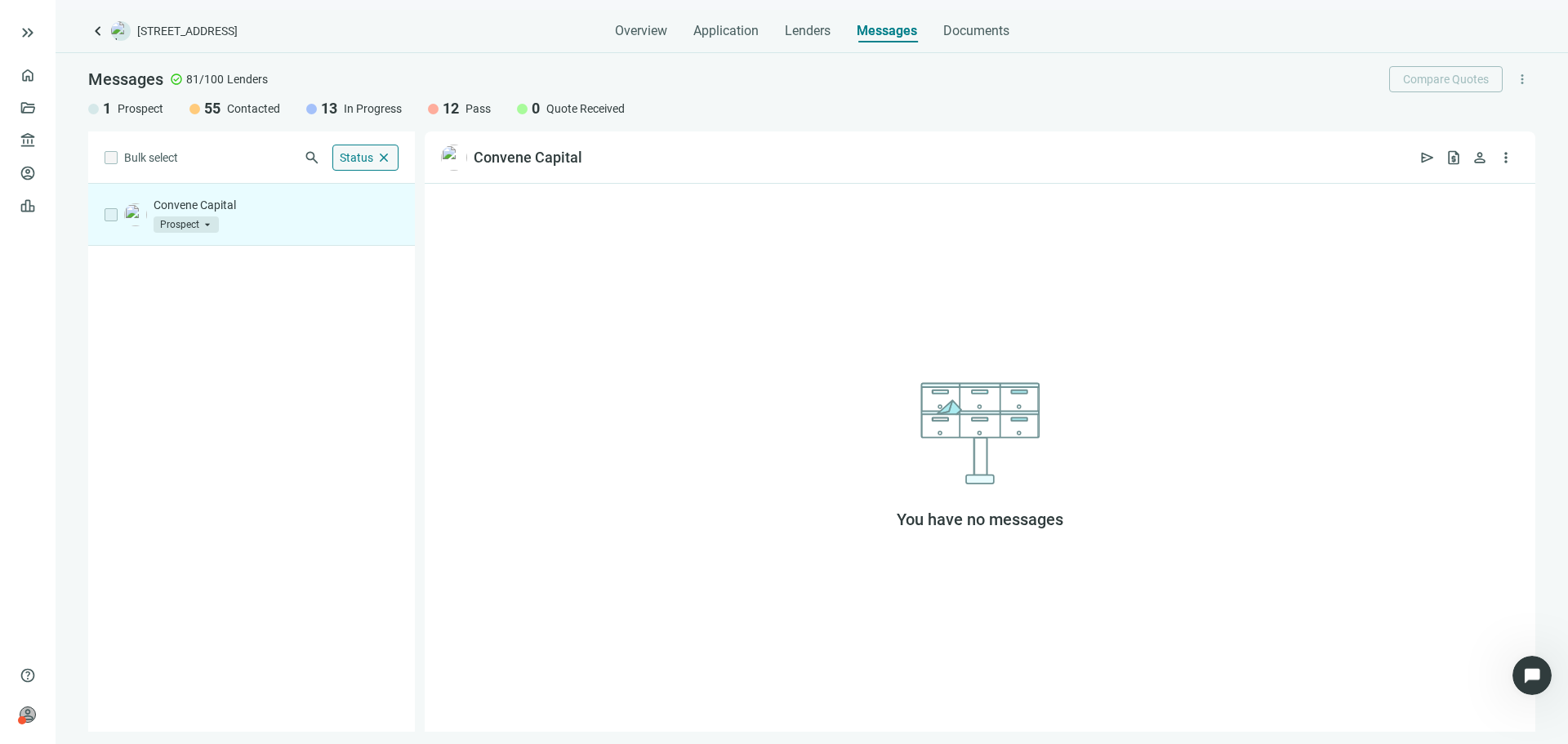
click at [366, 156] on span "Status" at bounding box center [357, 157] width 34 height 13
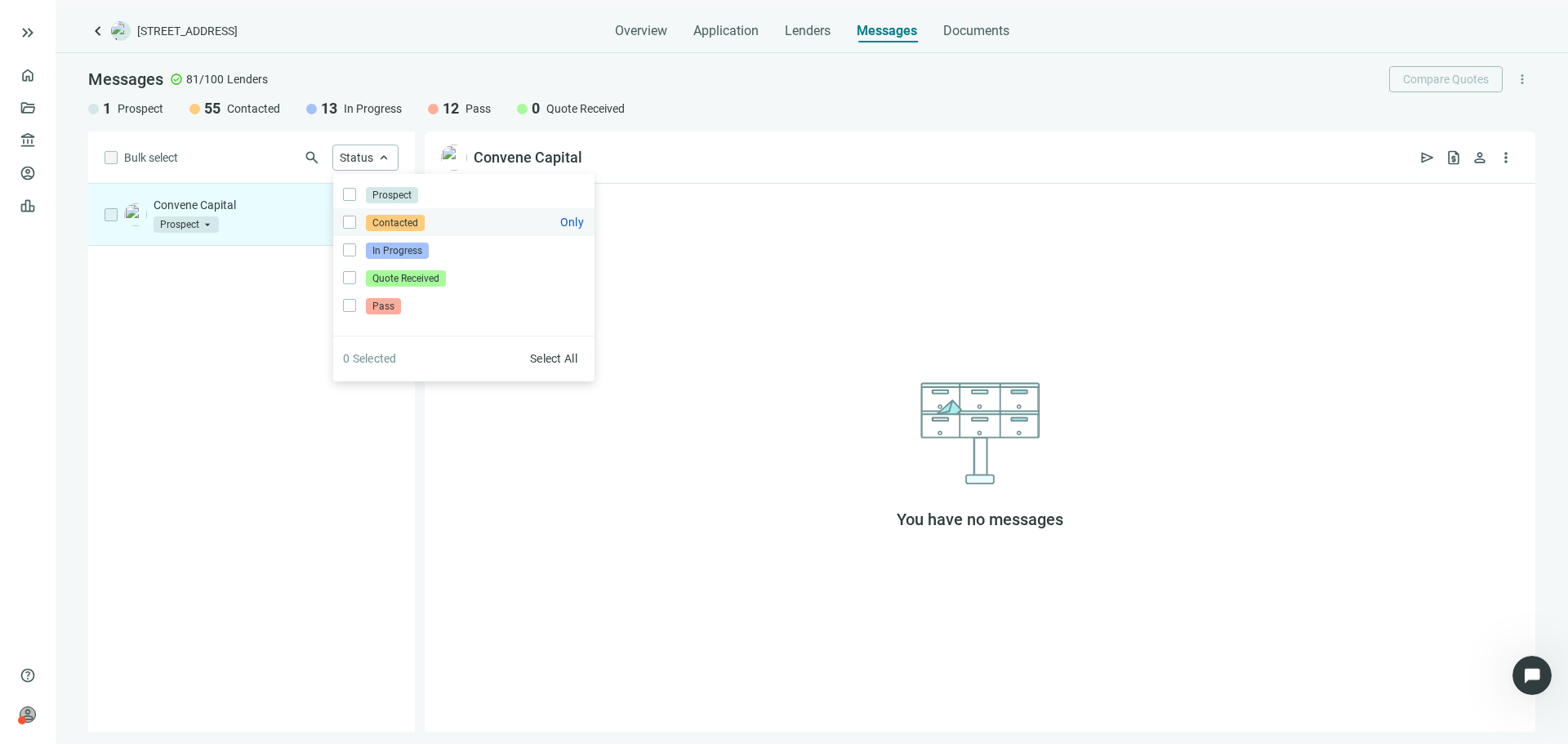
click at [354, 215] on label "Contacted Only" at bounding box center [464, 222] width 261 height 27
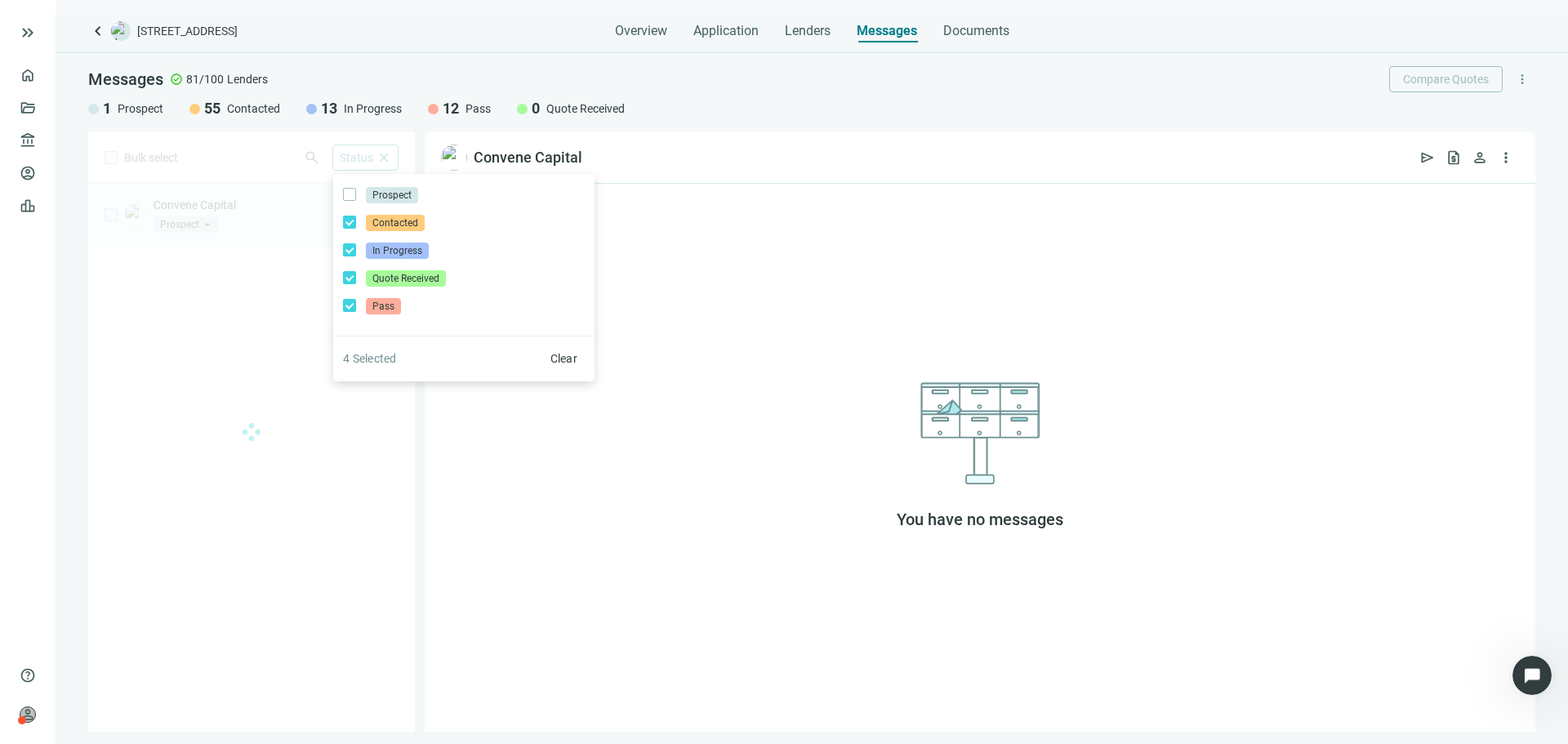
click at [641, 216] on div "You have no messages" at bounding box center [980, 458] width 1110 height 548
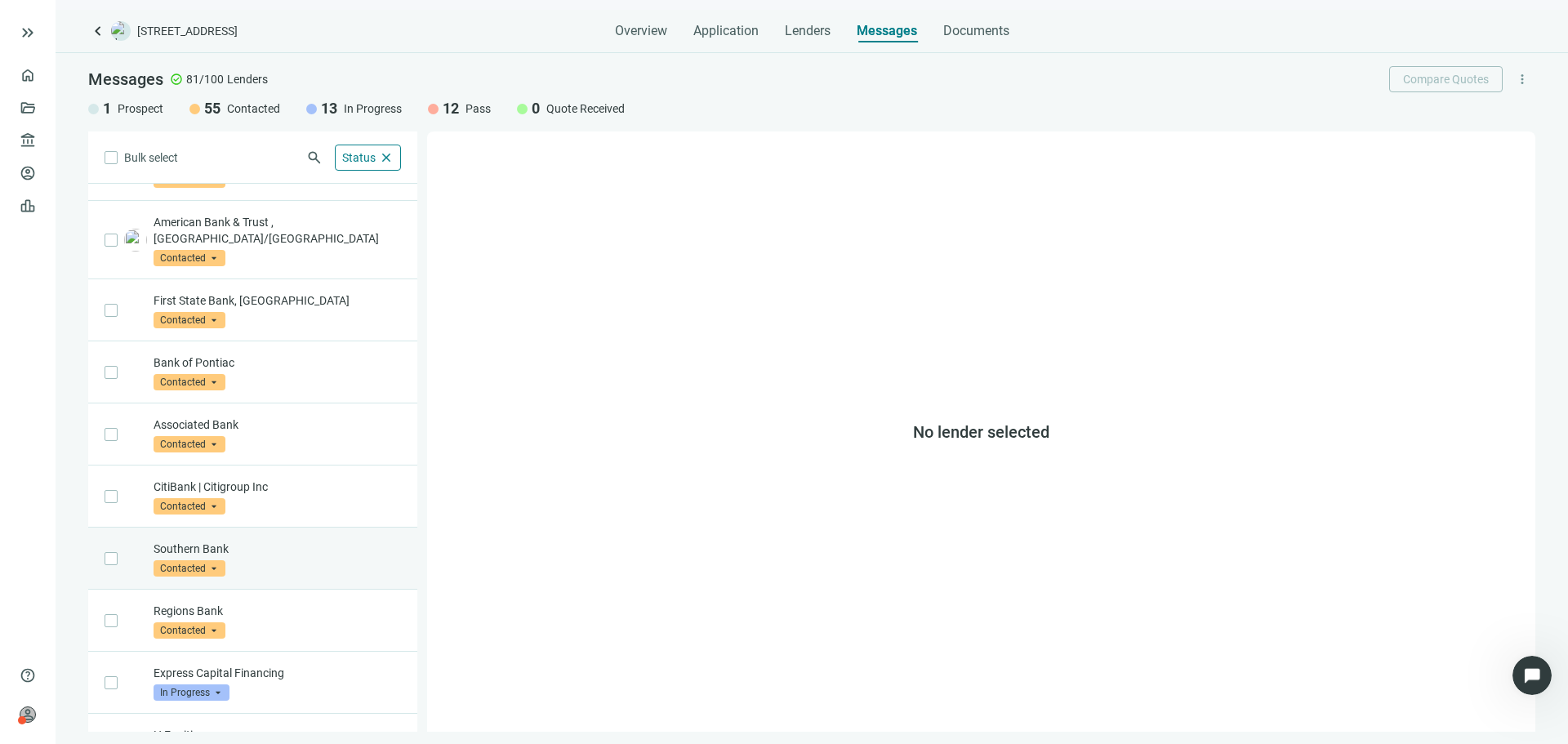
scroll to position [746, 0]
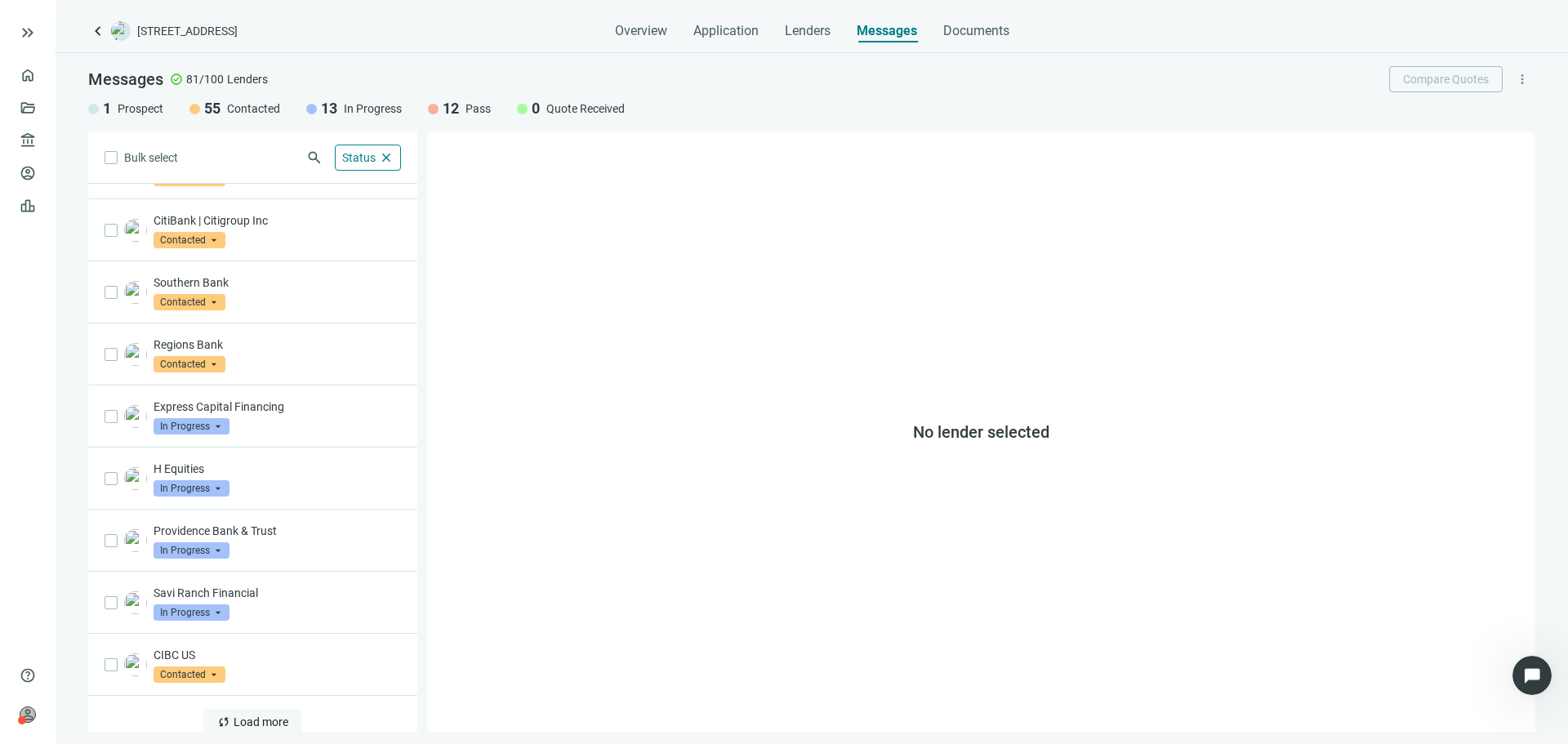
click at [264, 716] on span "Load more" at bounding box center [261, 722] width 55 height 13
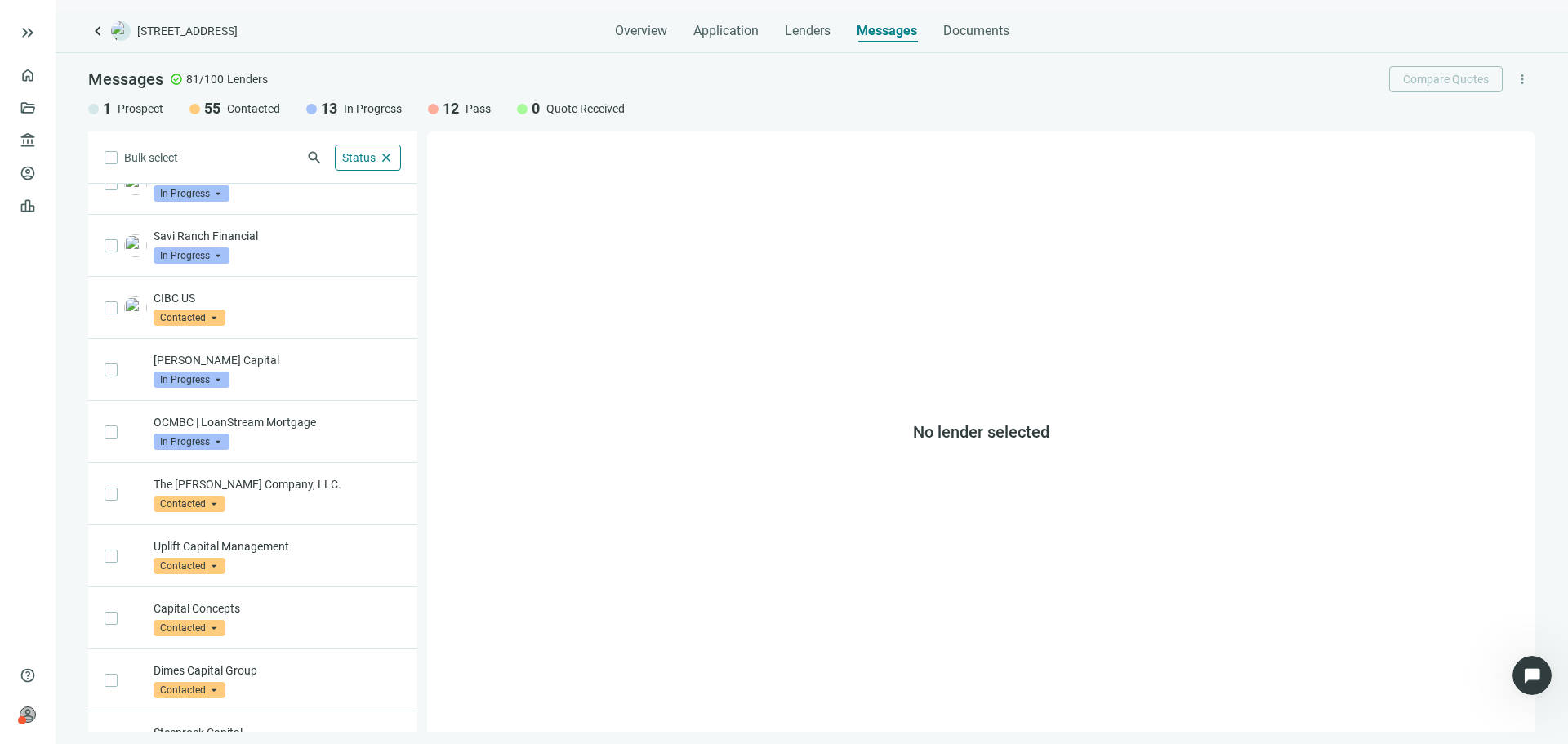
scroll to position [1987, 0]
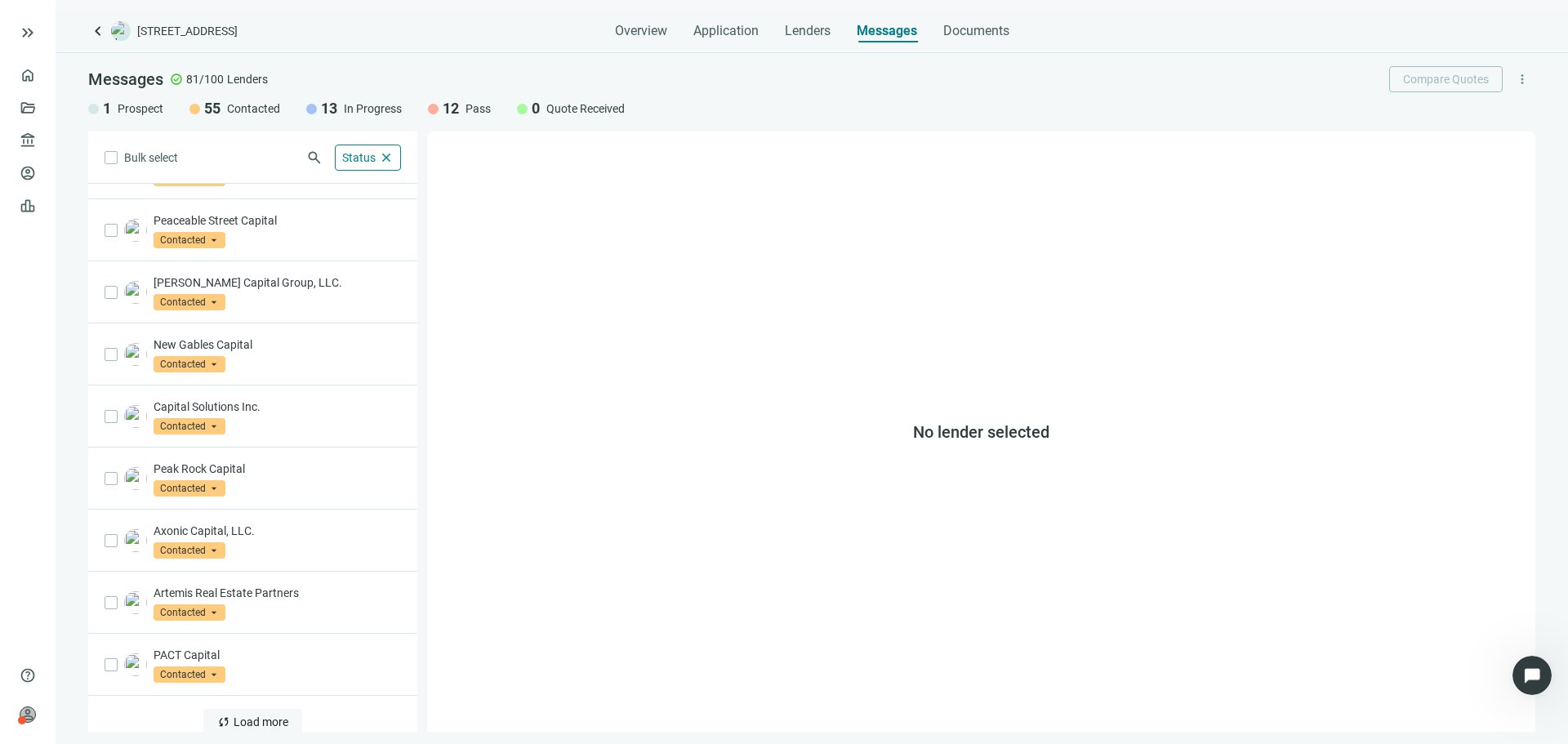
click at [246, 716] on span "Load more" at bounding box center [261, 722] width 55 height 13
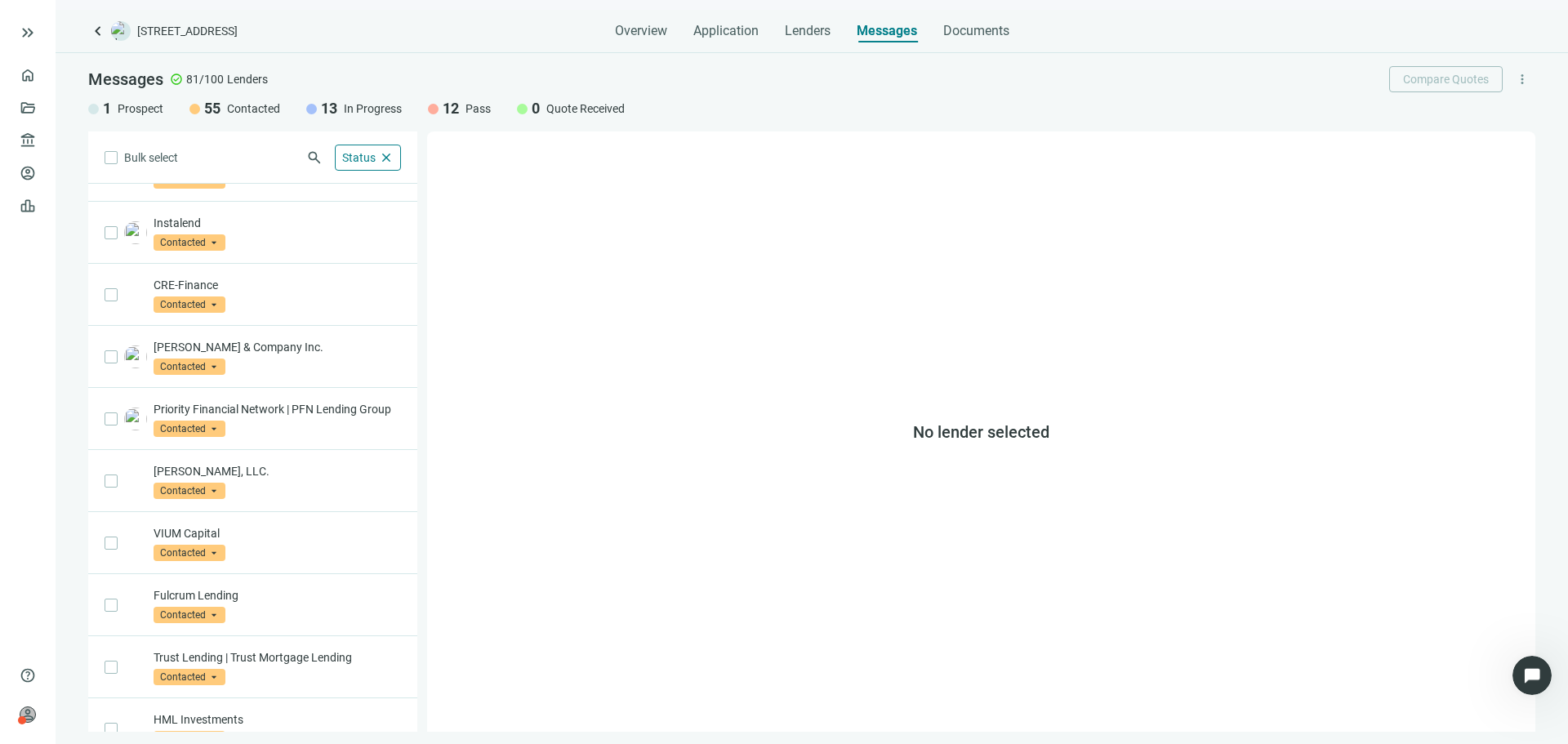
scroll to position [3261, 0]
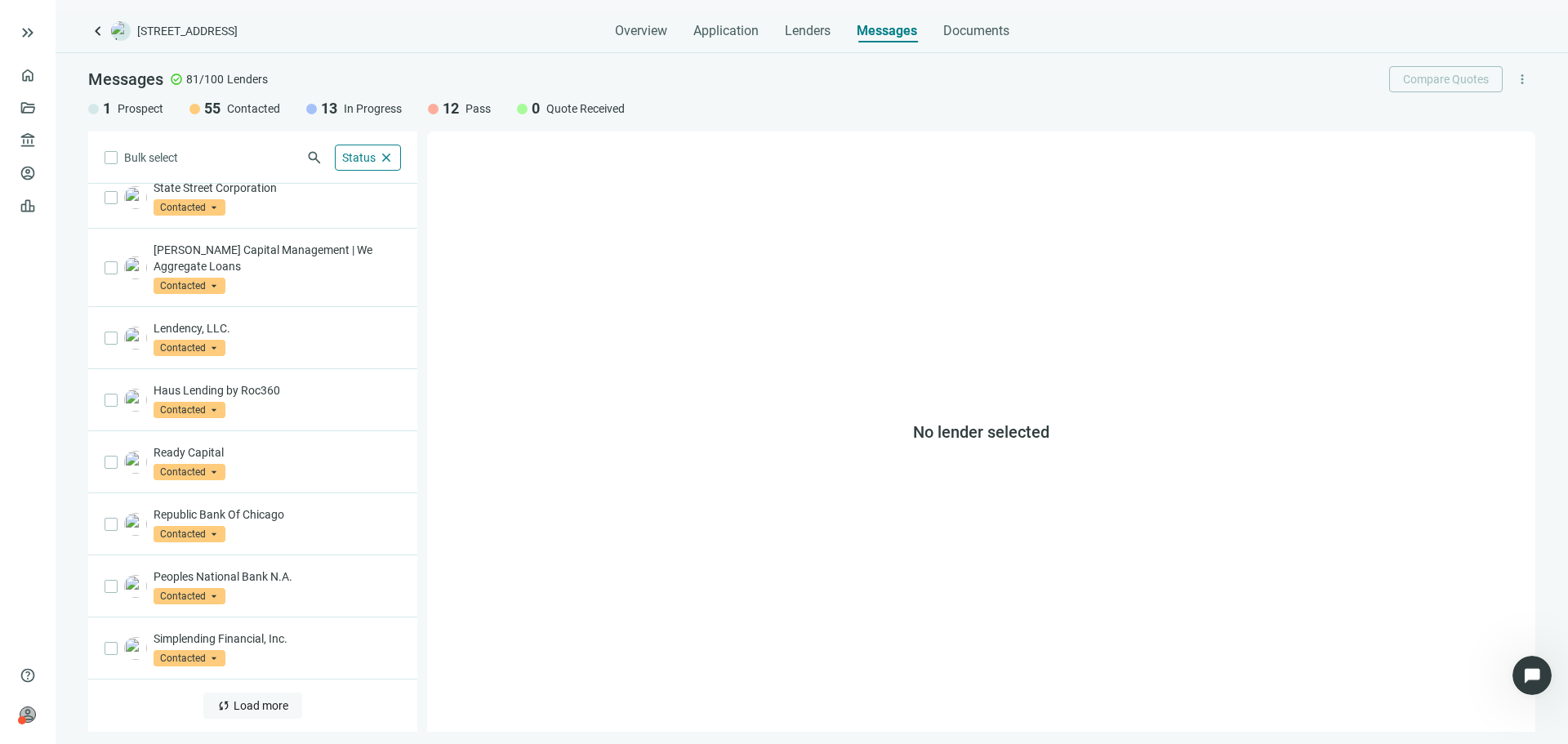
click at [255, 708] on span "Load more" at bounding box center [261, 705] width 55 height 13
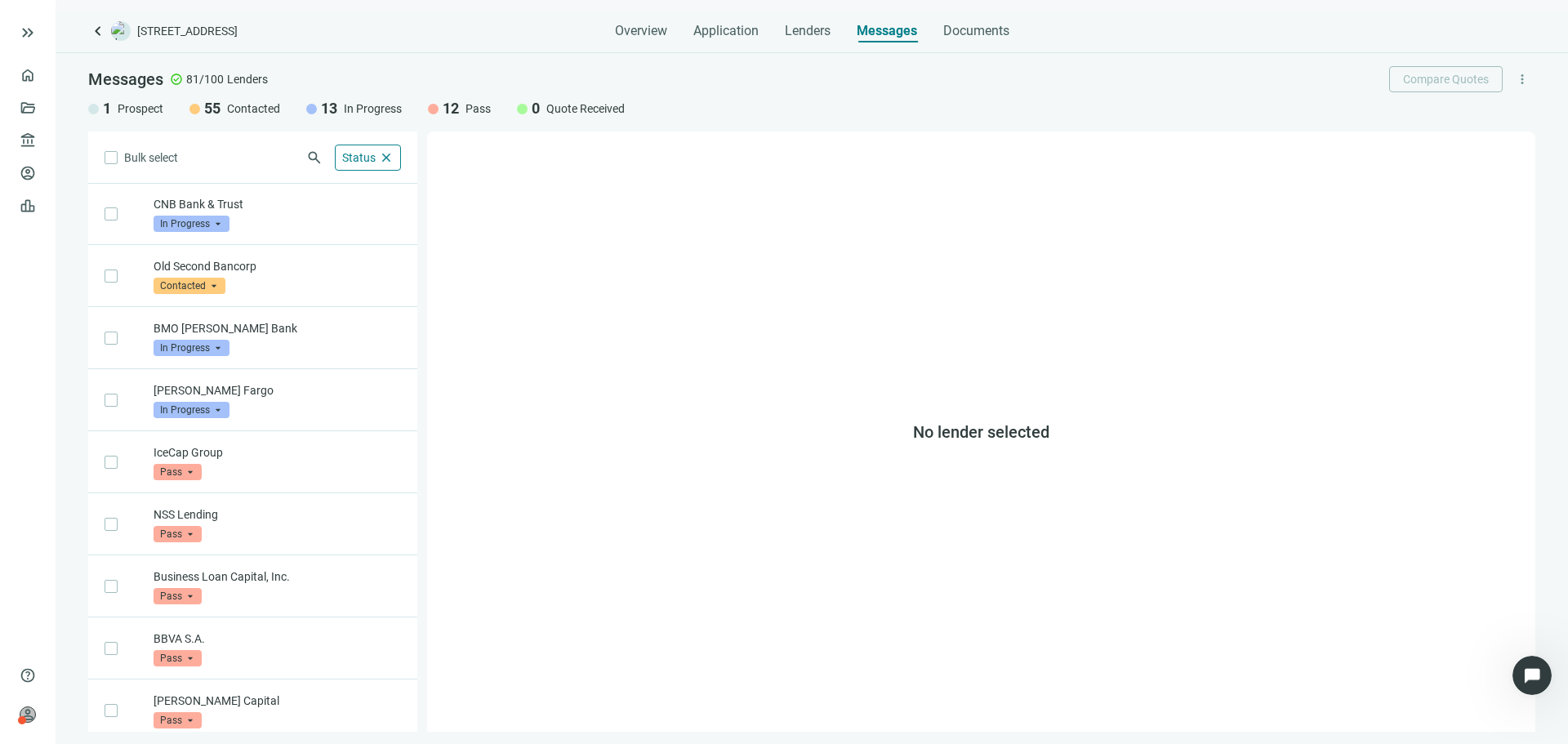
scroll to position [4451, 0]
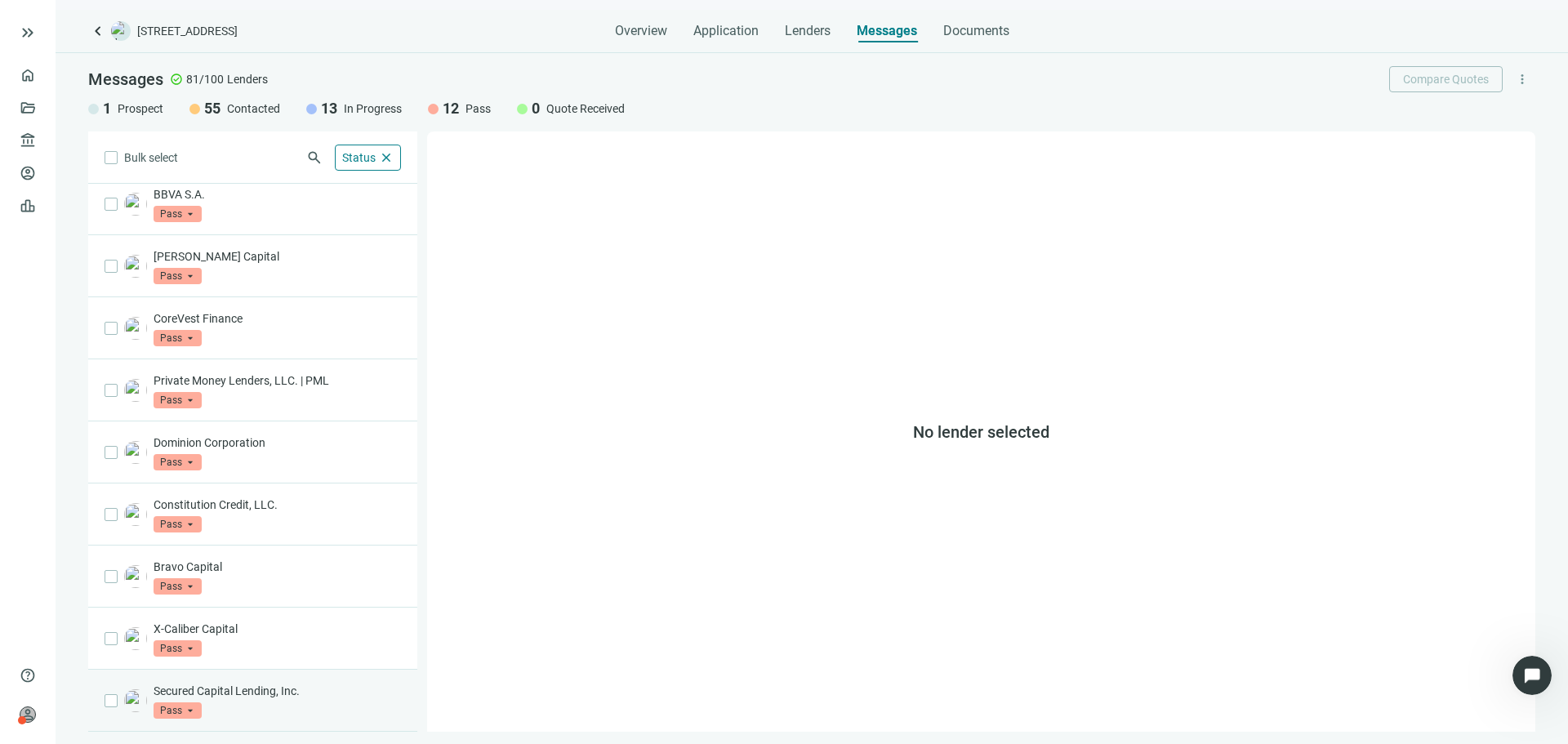
click at [249, 696] on p "Secured Capital Lending, Inc." at bounding box center [277, 691] width 247 height 16
